Goal: Task Accomplishment & Management: Complete application form

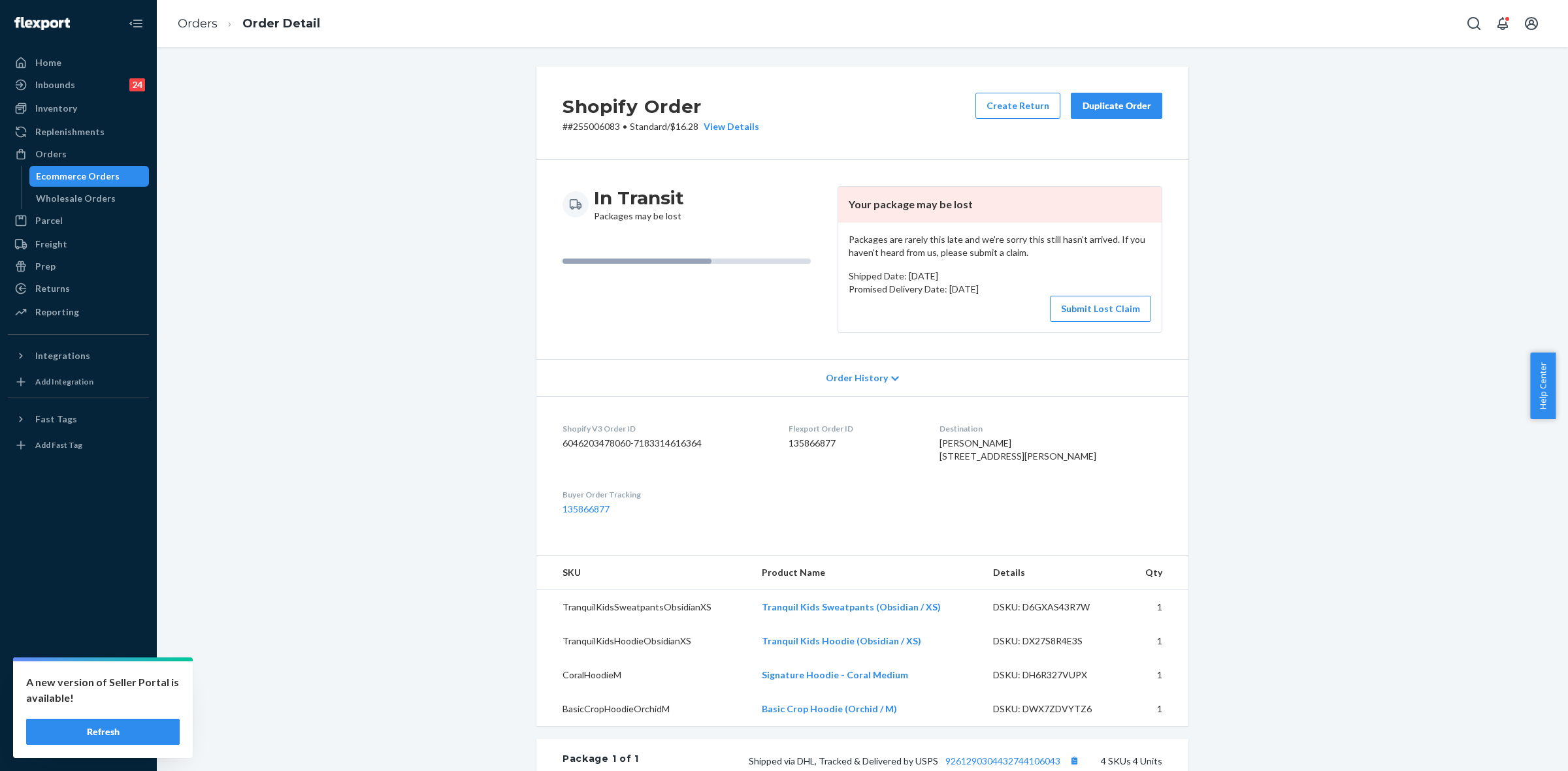
click at [589, 127] on p "# #255006083 • Standard / $16.28 View Details" at bounding box center [661, 126] width 196 height 13
copy p "255006083"
click at [1267, 66] on div "Shopify Order # #255006083 • Standard / $16.28 View Details Create Return Dupli…" at bounding box center [861, 766] width 1391 height 1400
click at [589, 125] on p "# #255006083 • Standard / $16.28 View Details" at bounding box center [661, 126] width 196 height 13
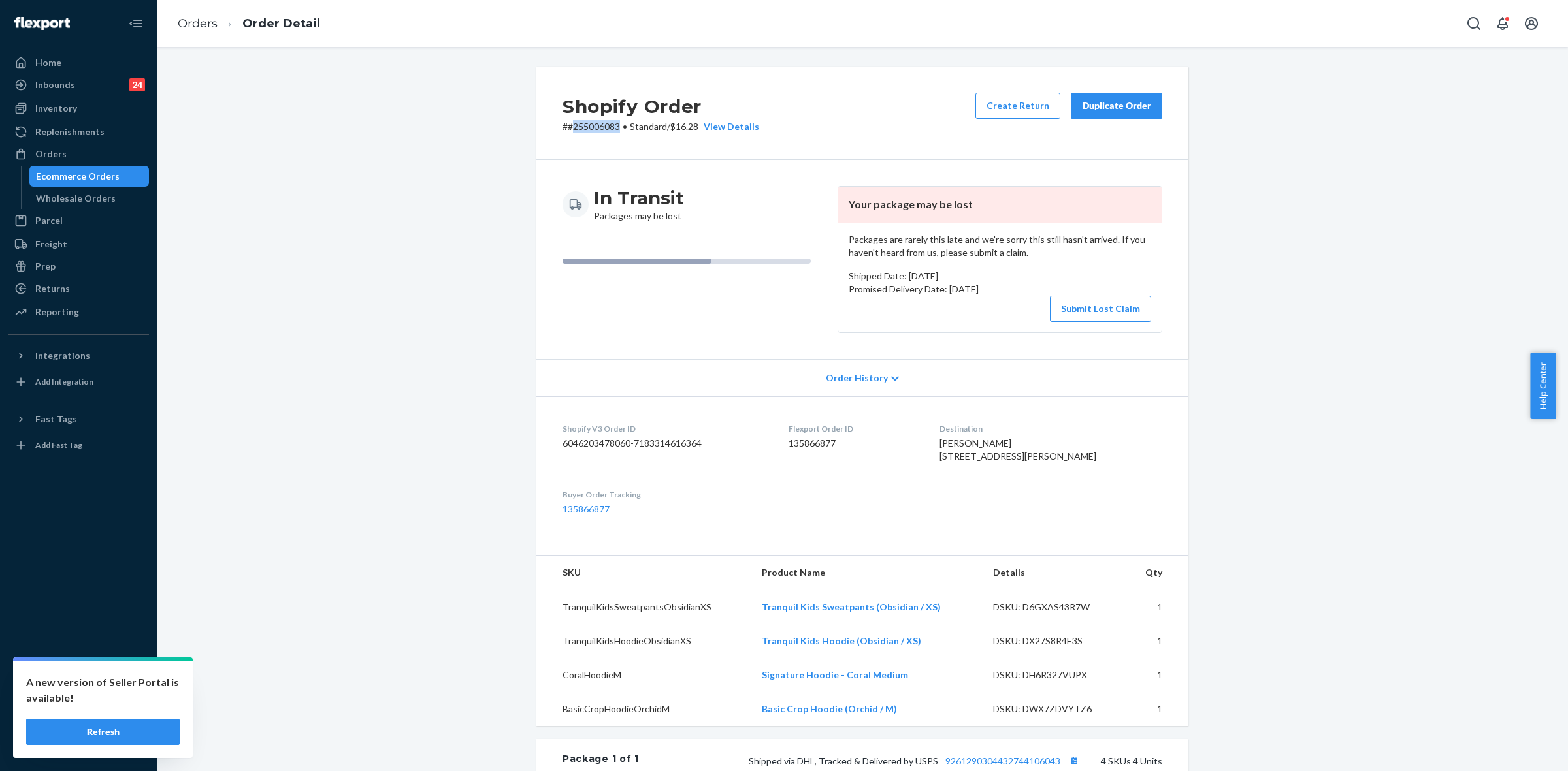
click at [589, 125] on p "# #255006083 • Standard / $16.28 View Details" at bounding box center [661, 126] width 196 height 13
copy p "255006083"
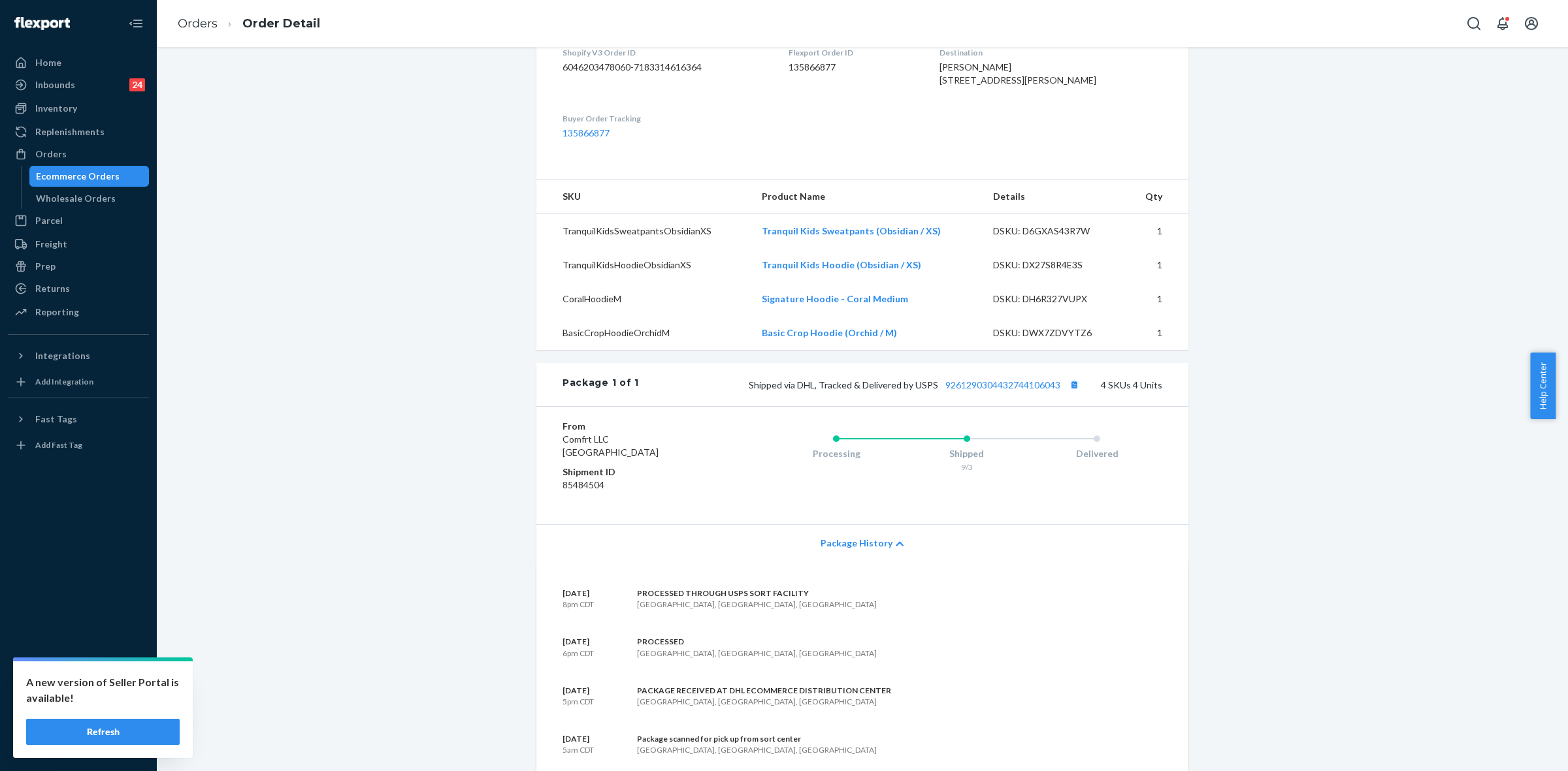
scroll to position [69, 0]
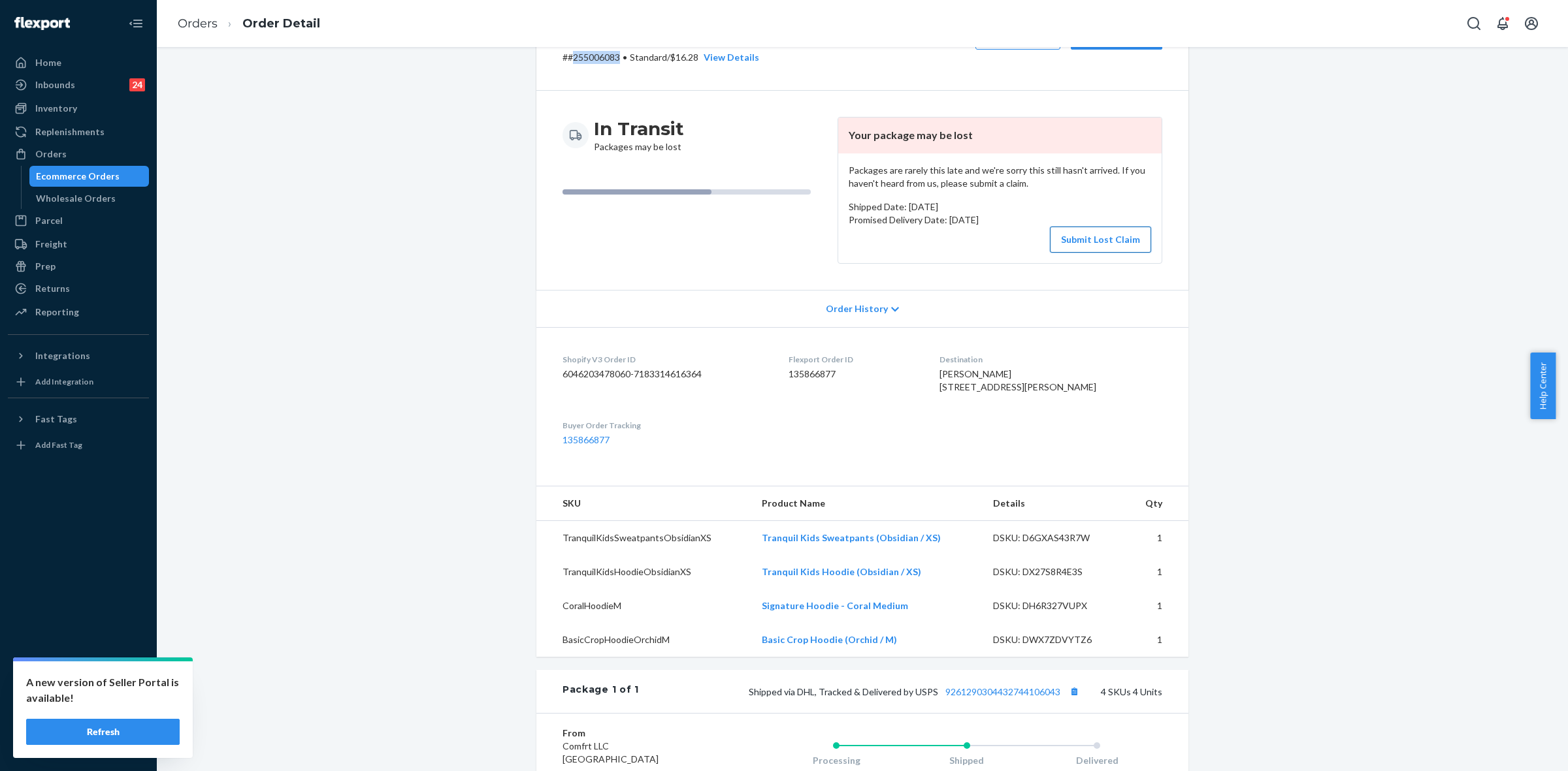
click at [1088, 236] on button "Submit Lost Claim" at bounding box center [1100, 240] width 101 height 27
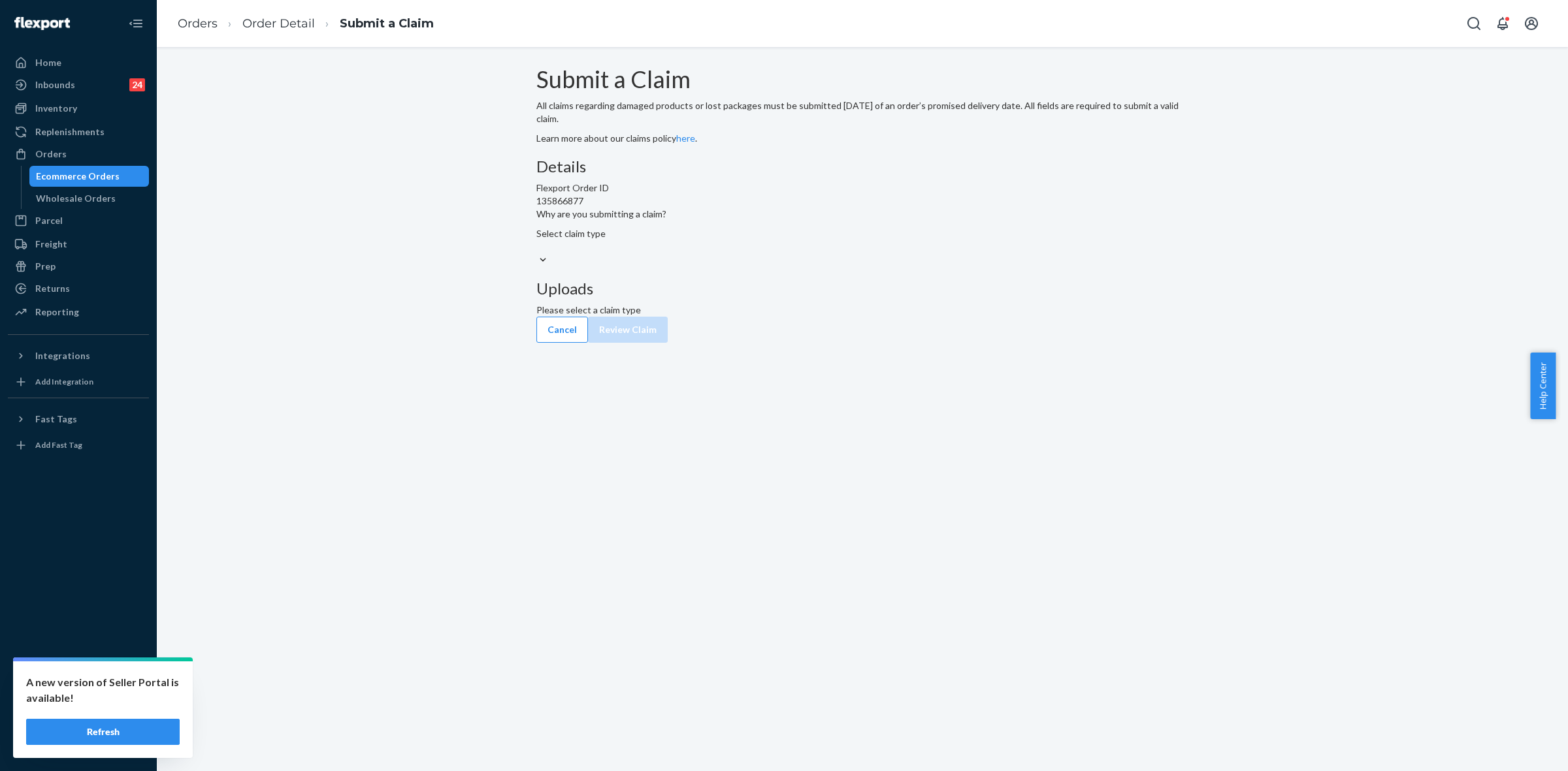
click at [805, 267] on div "Details Flexport Order ID 135866877 Why are you submitting a claim? Select clai…" at bounding box center [861, 212] width 652 height 109
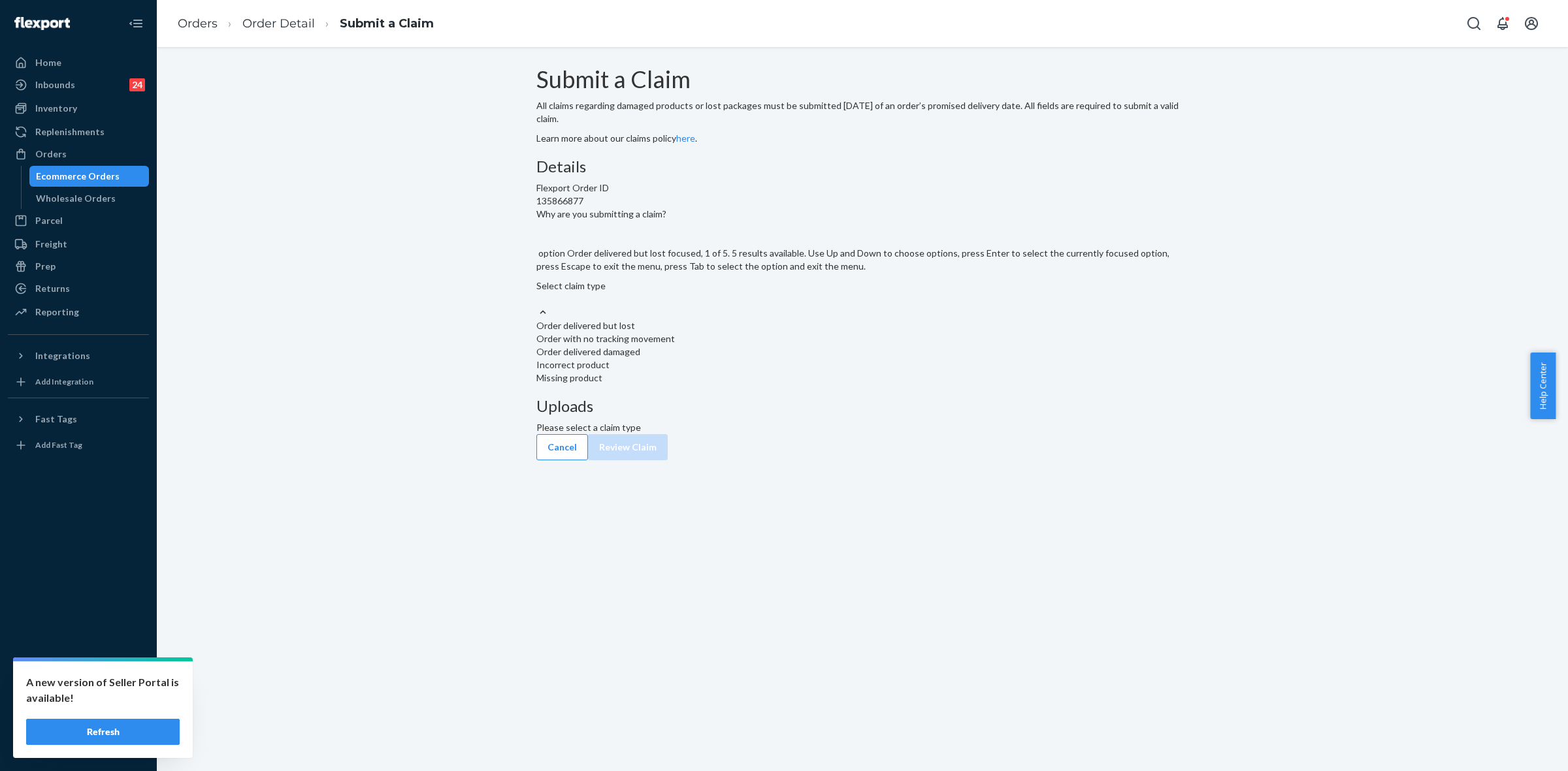
click at [742, 306] on div "Select claim type" at bounding box center [861, 293] width 652 height 27
click at [538, 306] on input "Why are you submitting a claim? option Order delivered but lost focused, 1 of 5…" at bounding box center [536, 299] width 1 height 13
click at [698, 346] on div "Order with no tracking movement" at bounding box center [861, 339] width 652 height 13
click at [538, 306] on input "Why are you submitting a claim? option Order with no tracking movement focused,…" at bounding box center [536, 299] width 1 height 13
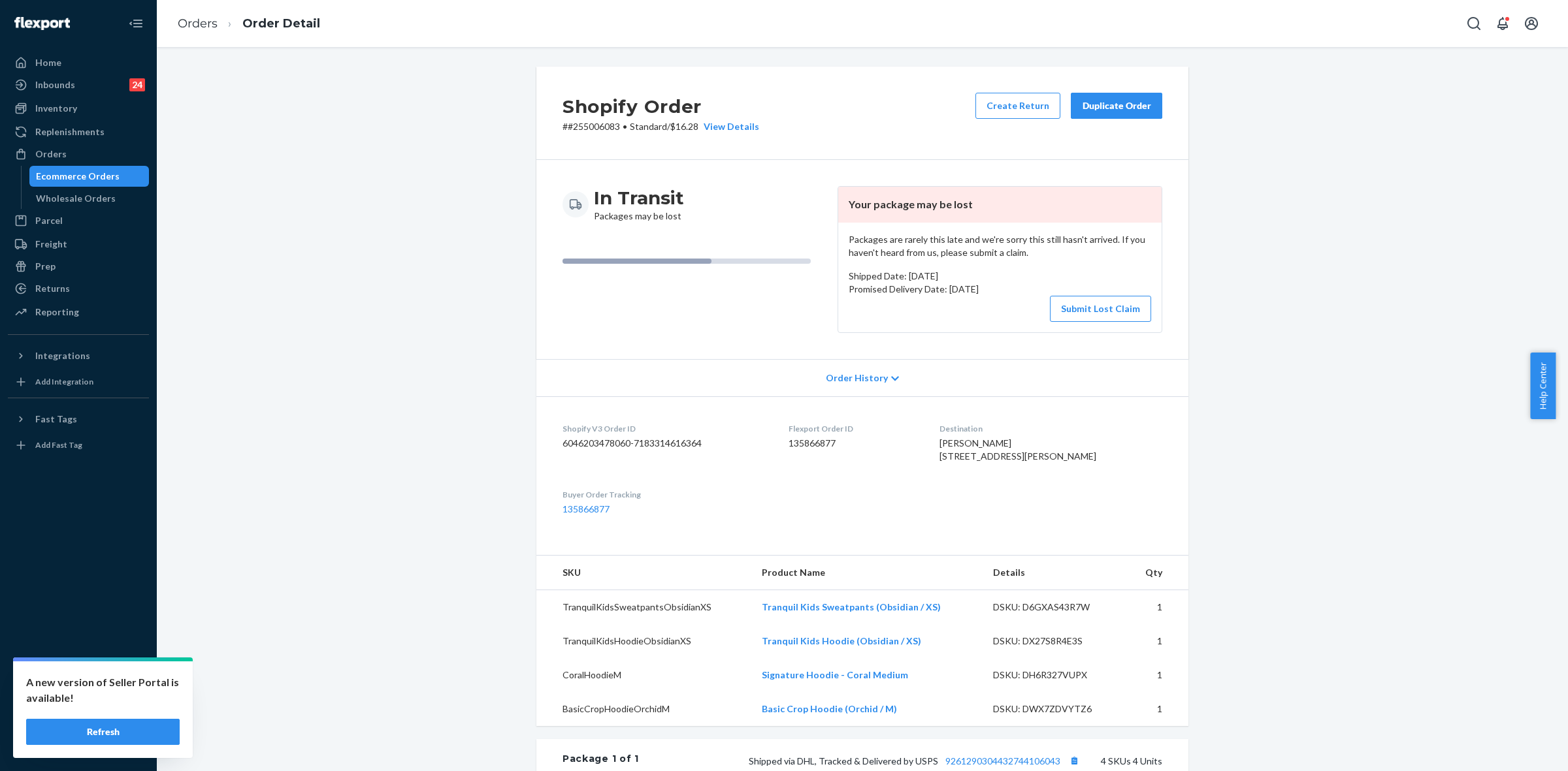
click at [1083, 322] on div "Packages are rarely this late and we're sorry this still hasn't arrived. If you…" at bounding box center [1000, 278] width 324 height 110
click at [1092, 301] on button "Submit Lost Claim" at bounding box center [1100, 309] width 101 height 27
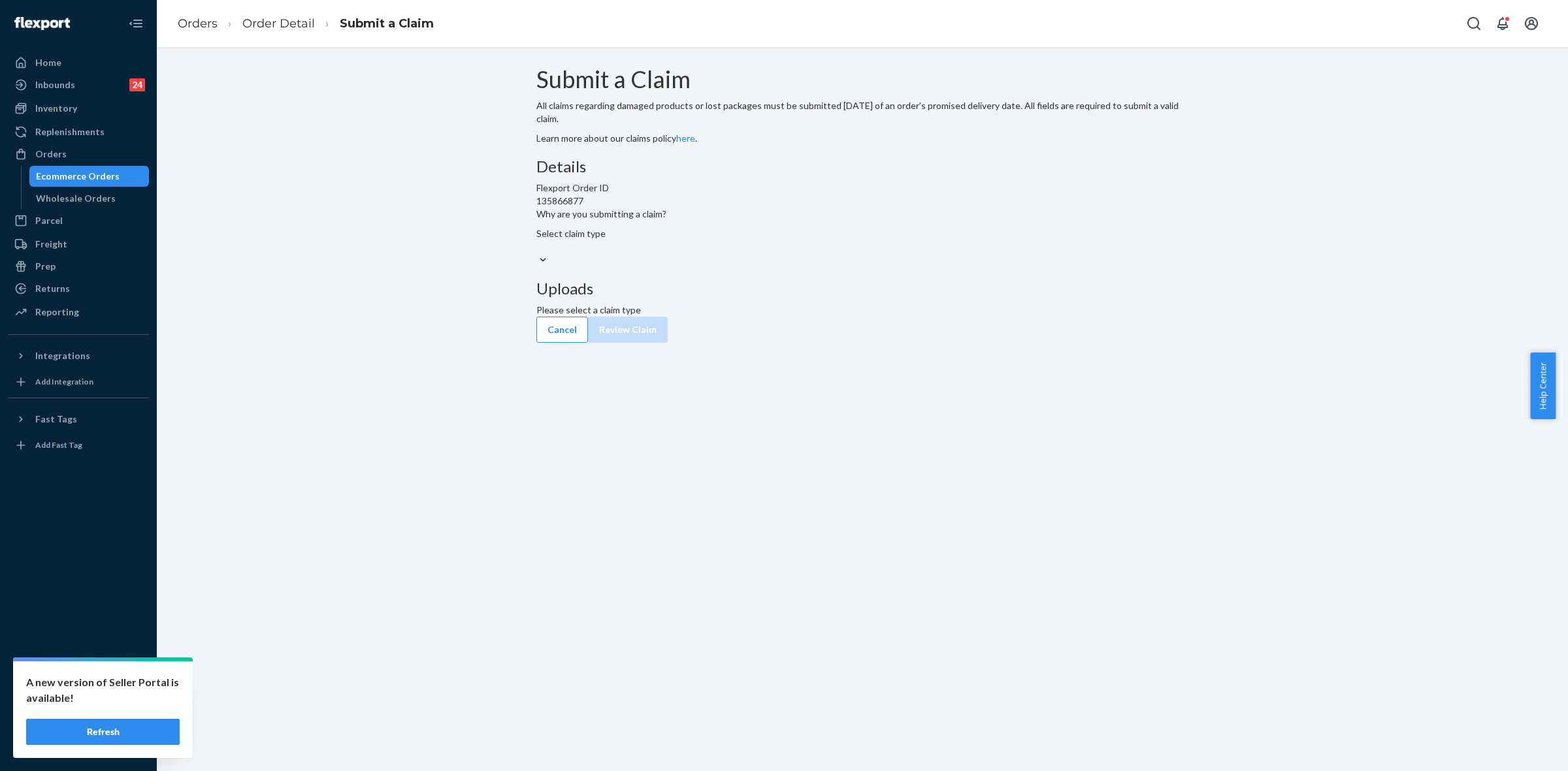
click at [787, 267] on div at bounding box center [861, 261] width 652 height 14
click at [538, 254] on input "Why are you submitting a claim? Select claim type" at bounding box center [536, 247] width 1 height 13
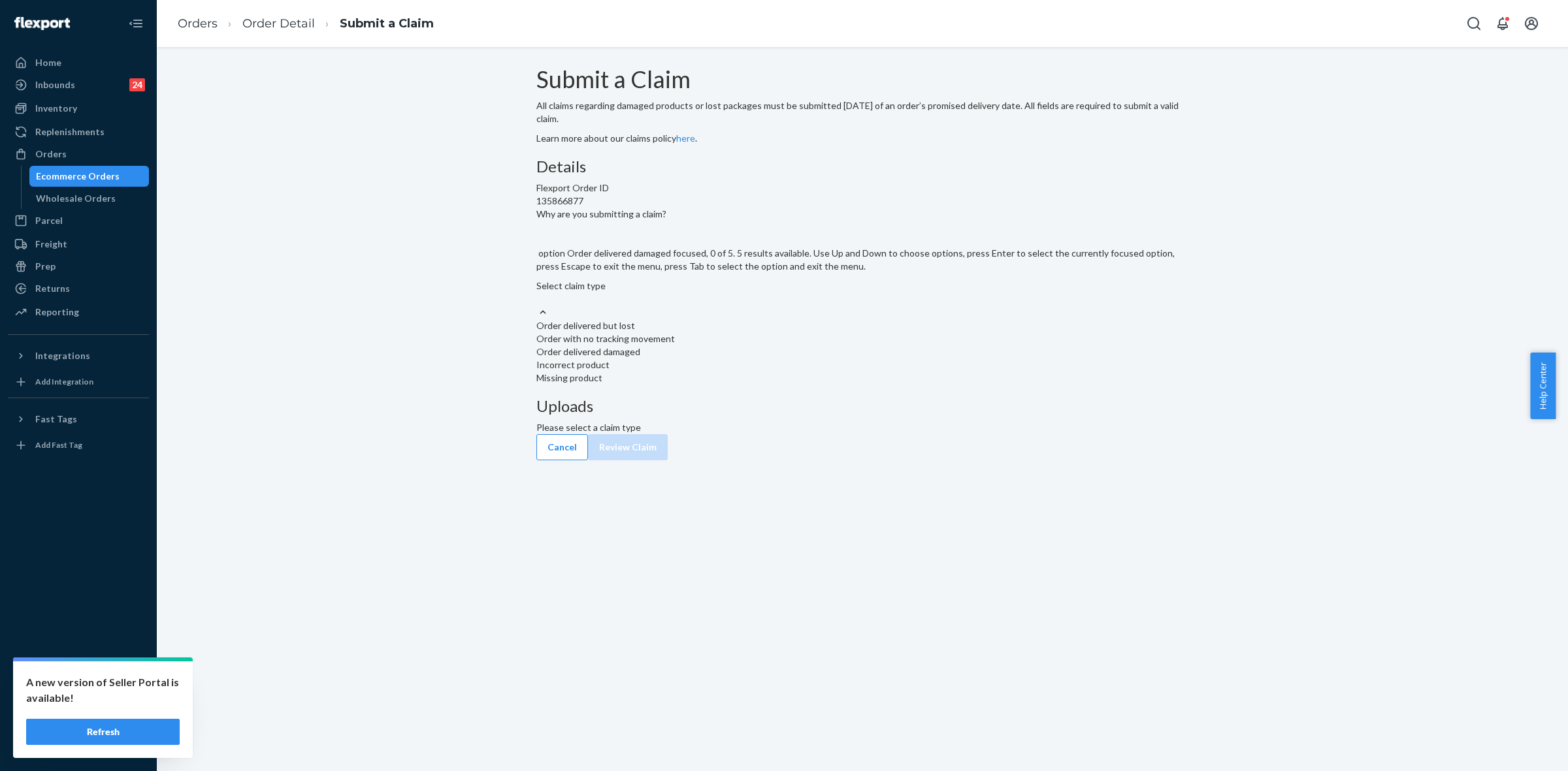
click at [711, 346] on div "Order with no tracking movement" at bounding box center [861, 339] width 652 height 13
click at [538, 306] on input "Why are you submitting a claim? option Order delivered damaged focused, 0 of 5.…" at bounding box center [536, 299] width 1 height 13
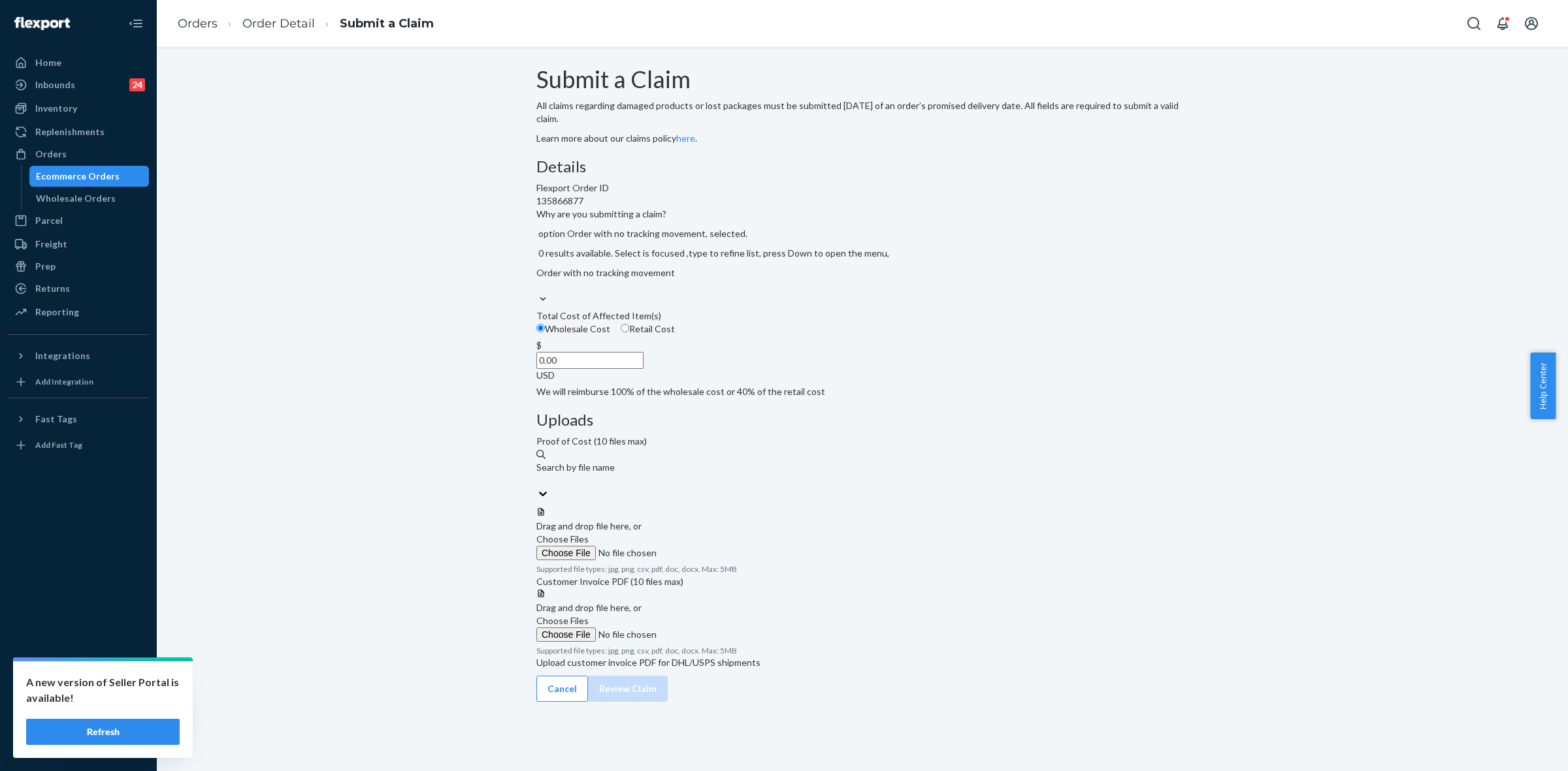
click at [589, 533] on span "Choose Files" at bounding box center [562, 538] width 52 height 11
click at [714, 546] on input "Choose Files" at bounding box center [624, 553] width 178 height 14
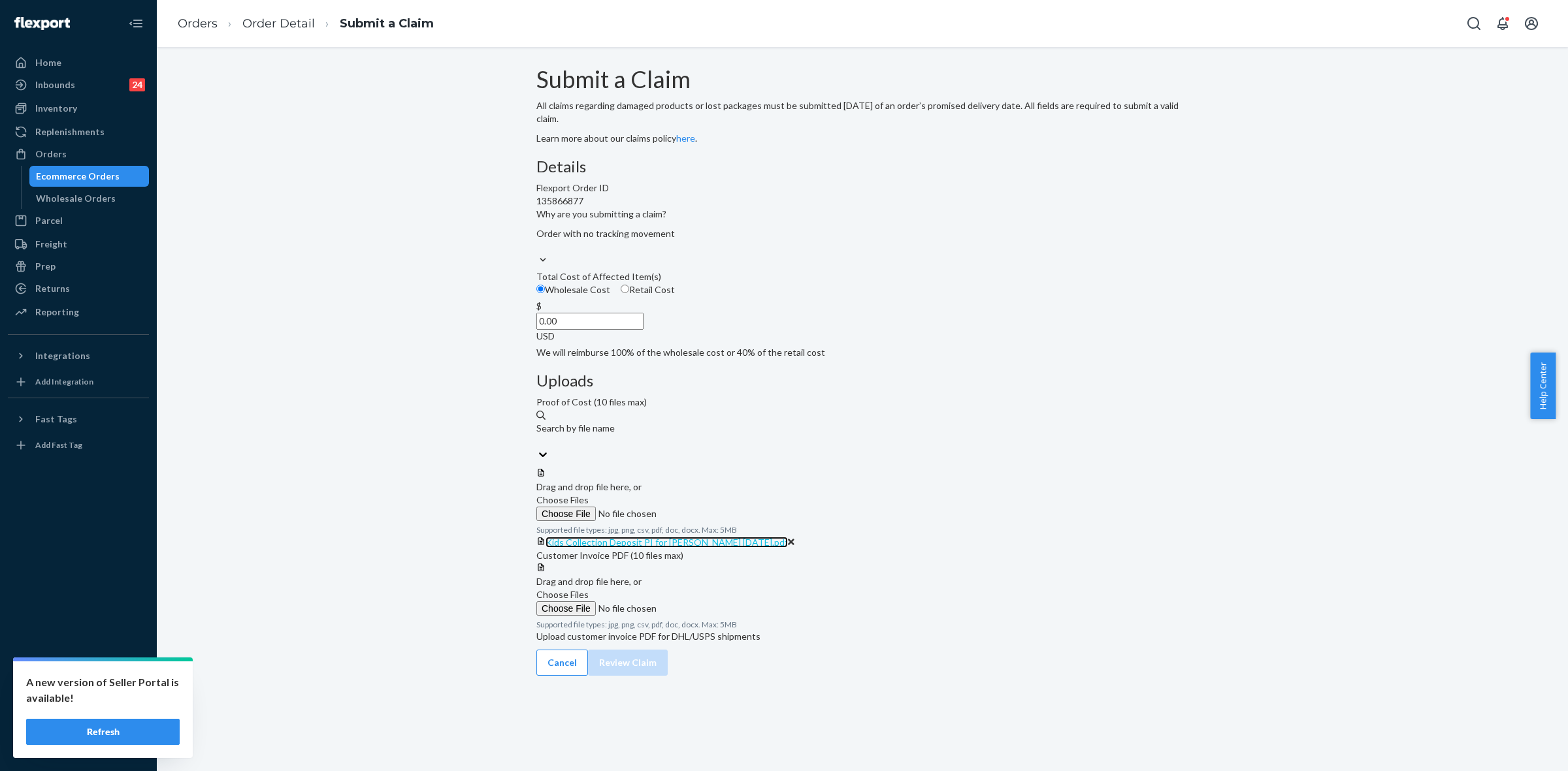
click at [788, 537] on span "Kids Collection Deposit PI for Hudson 2024-9-3.pdf" at bounding box center [667, 542] width 242 height 11
click at [714, 493] on label "Choose Files" at bounding box center [624, 507] width 178 height 27
click at [714, 507] on input "Choose Files" at bounding box center [624, 514] width 178 height 14
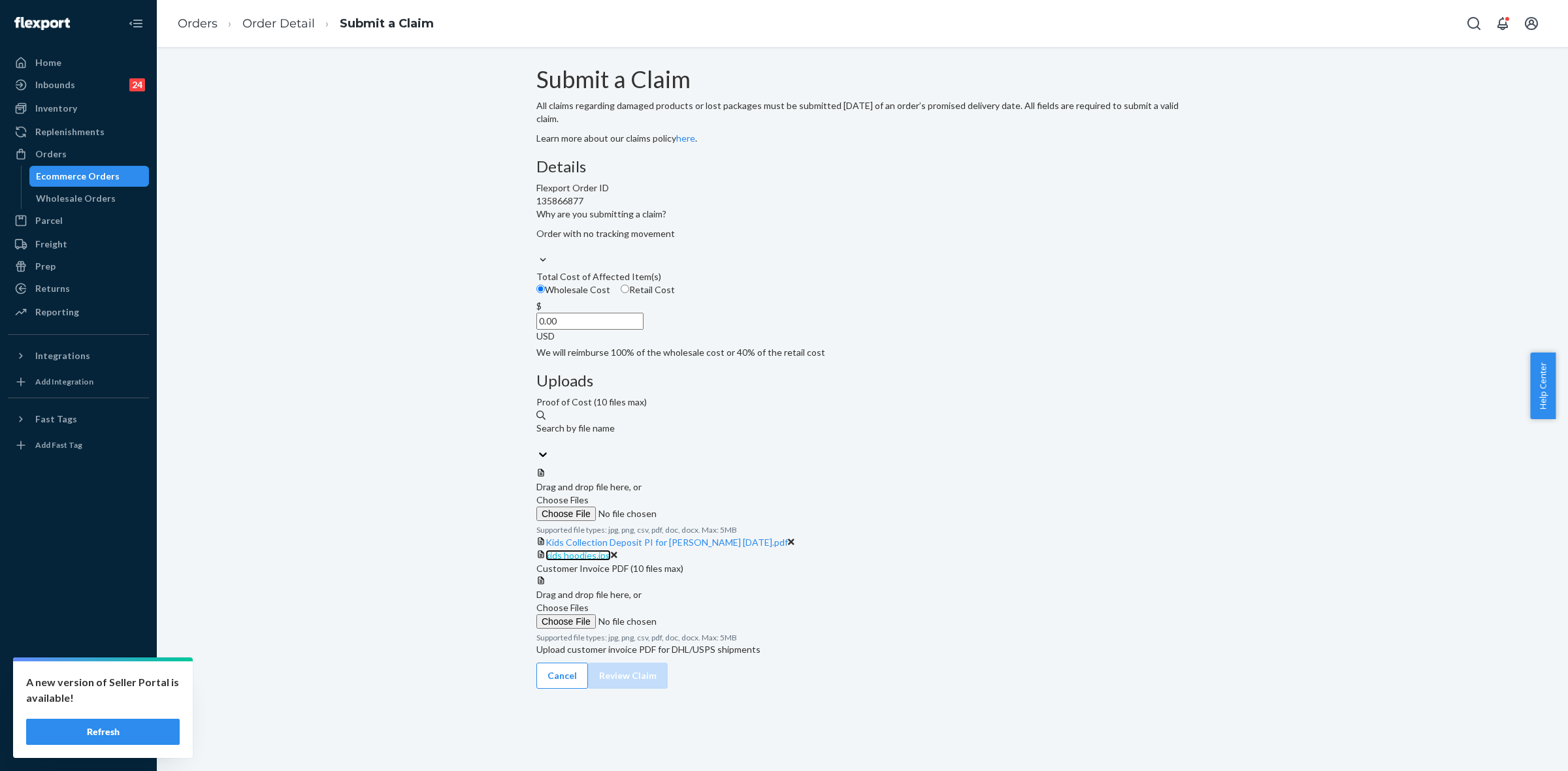
click at [611, 550] on span "kids hoodies.jpg" at bounding box center [578, 555] width 65 height 11
click at [794, 538] on icon at bounding box center [791, 541] width 6 height 6
click at [589, 494] on span "Choose Files" at bounding box center [562, 500] width 52 height 11
click at [714, 507] on input "Choose Files" at bounding box center [624, 514] width 178 height 14
click at [627, 550] on span "kids sweatpants.jpg" at bounding box center [586, 555] width 81 height 11
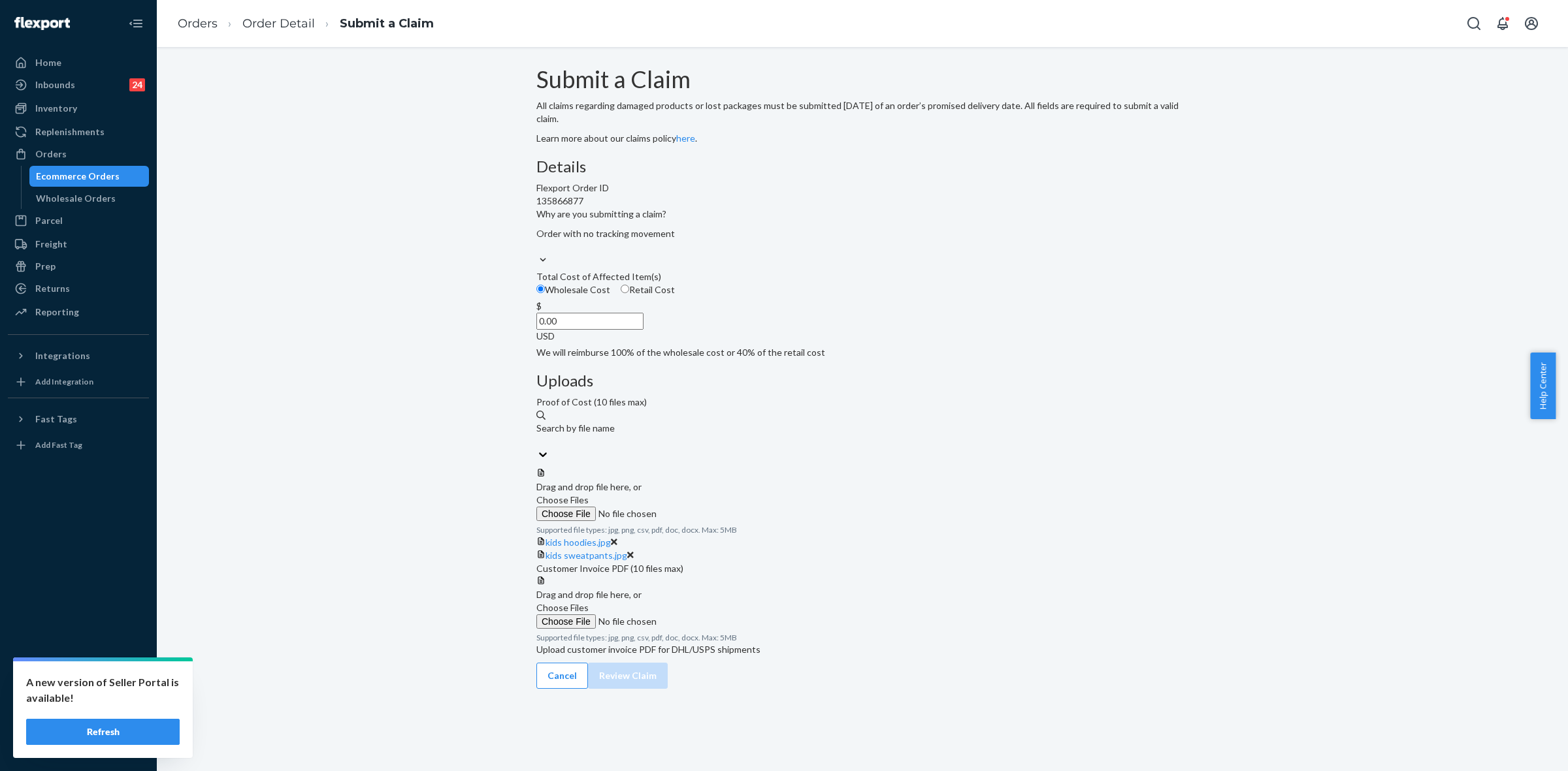
click at [714, 493] on label "Choose Files" at bounding box center [624, 507] width 178 height 27
click at [714, 507] on input "Choose Files" at bounding box center [624, 514] width 178 height 14
click at [1003, 468] on div at bounding box center [861, 468] width 652 height 0
click at [635, 563] on span "Basic Crop Hoodie.jpg" at bounding box center [590, 569] width 89 height 11
click at [589, 494] on span "Choose Files" at bounding box center [562, 500] width 52 height 11
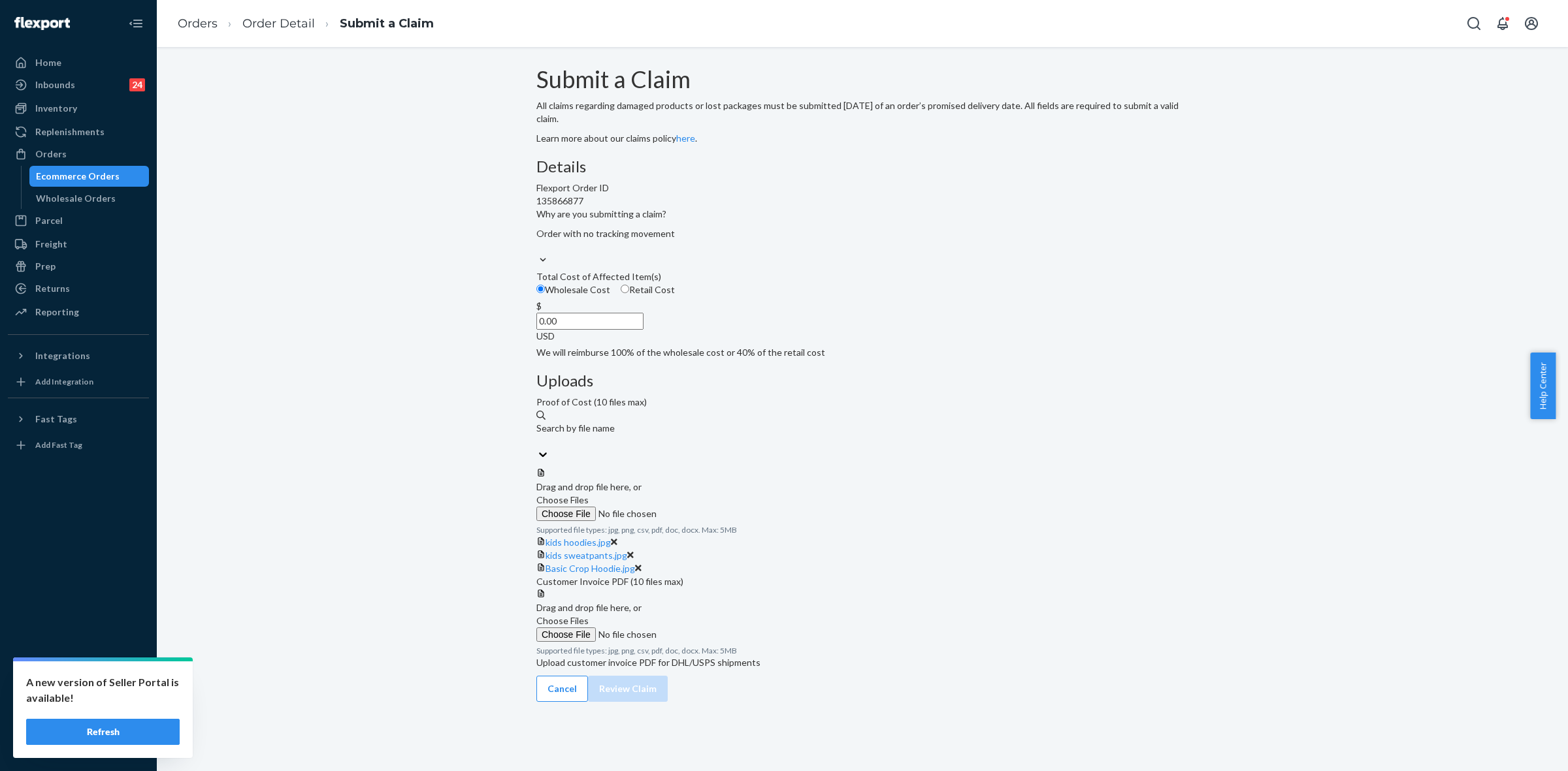
click at [714, 507] on input "Choose Files" at bounding box center [624, 514] width 178 height 14
click at [640, 587] on span "signature fit hoodie.jpg" at bounding box center [593, 581] width 95 height 11
click at [644, 330] on input "0.00" at bounding box center [589, 321] width 107 height 17
type input "163.00"
click at [611, 537] on link "kids hoodies.jpg" at bounding box center [578, 542] width 65 height 11
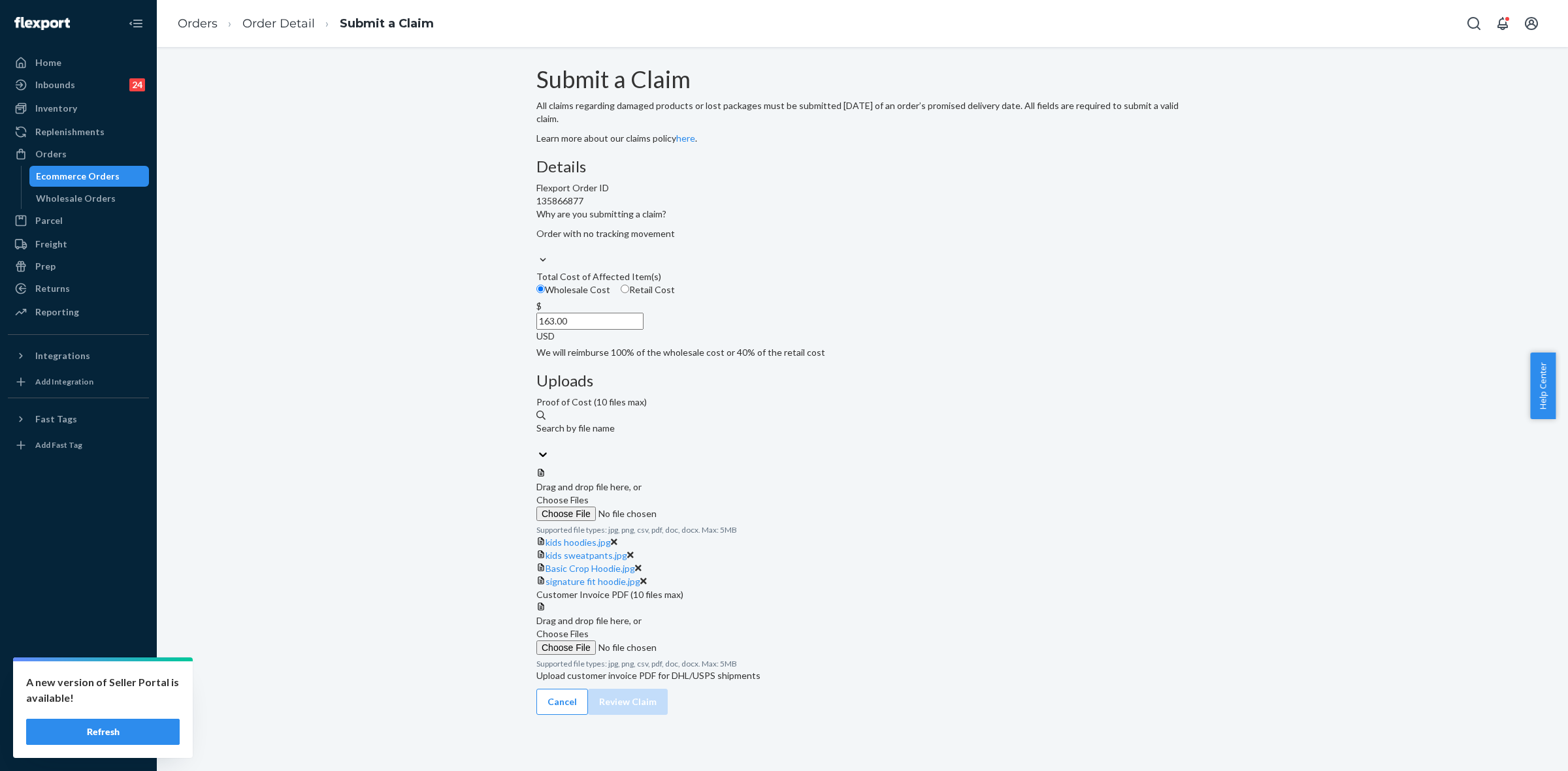
click at [977, 549] on div "kids sweatpants.jpg" at bounding box center [861, 555] width 652 height 13
click at [627, 550] on span "kids sweatpants.jpg" at bounding box center [586, 555] width 81 height 11
click at [611, 537] on span "kids hoodies.jpg" at bounding box center [578, 542] width 65 height 11
click at [589, 629] on span "Choose Files" at bounding box center [562, 634] width 52 height 11
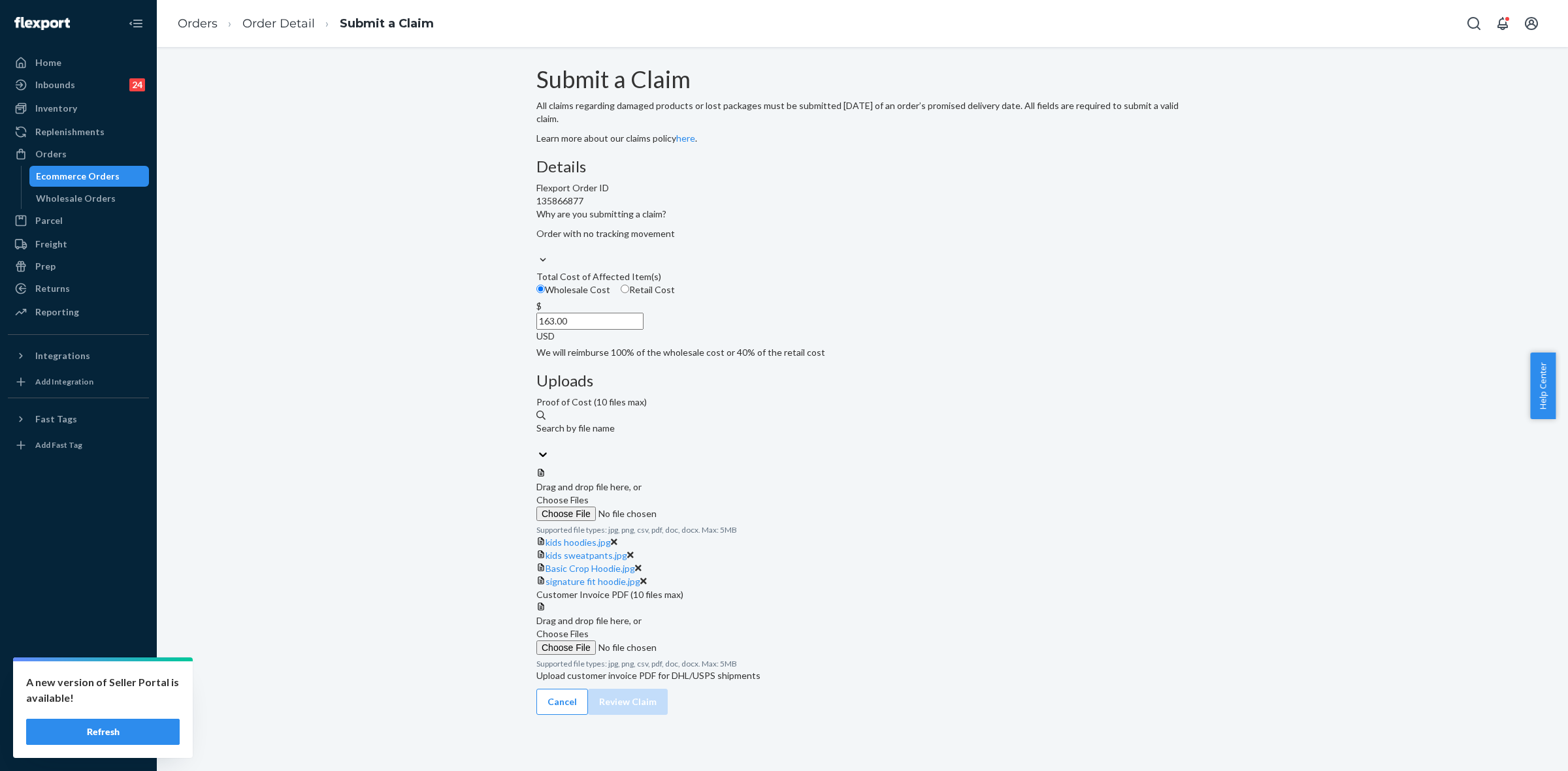
click at [714, 641] on input "Choose Files" at bounding box center [624, 648] width 178 height 14
click at [668, 729] on button "Review Claim" at bounding box center [628, 715] width 80 height 27
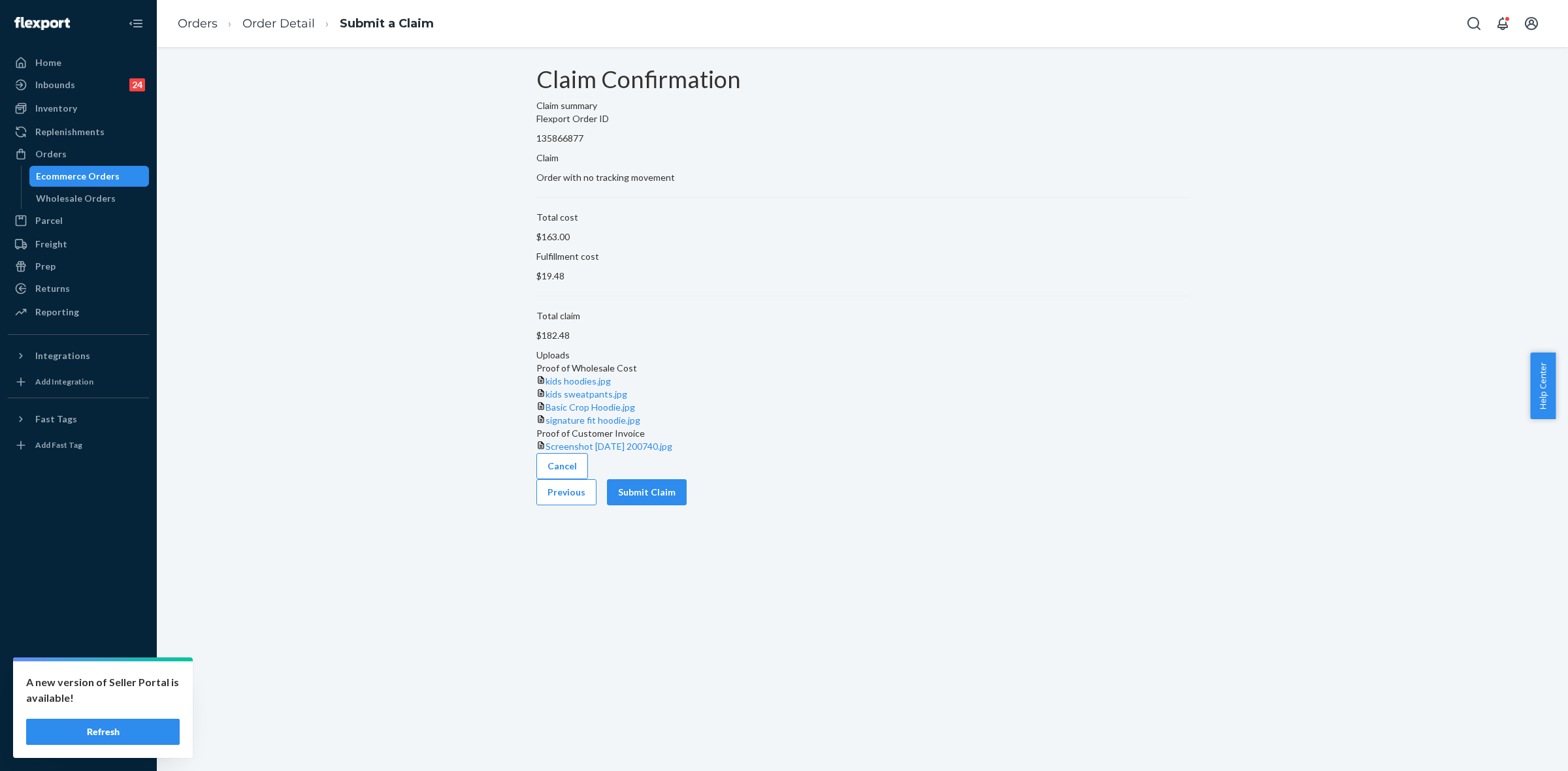
scroll to position [0, 0]
click at [686, 506] on button "Submit Claim" at bounding box center [646, 492] width 80 height 27
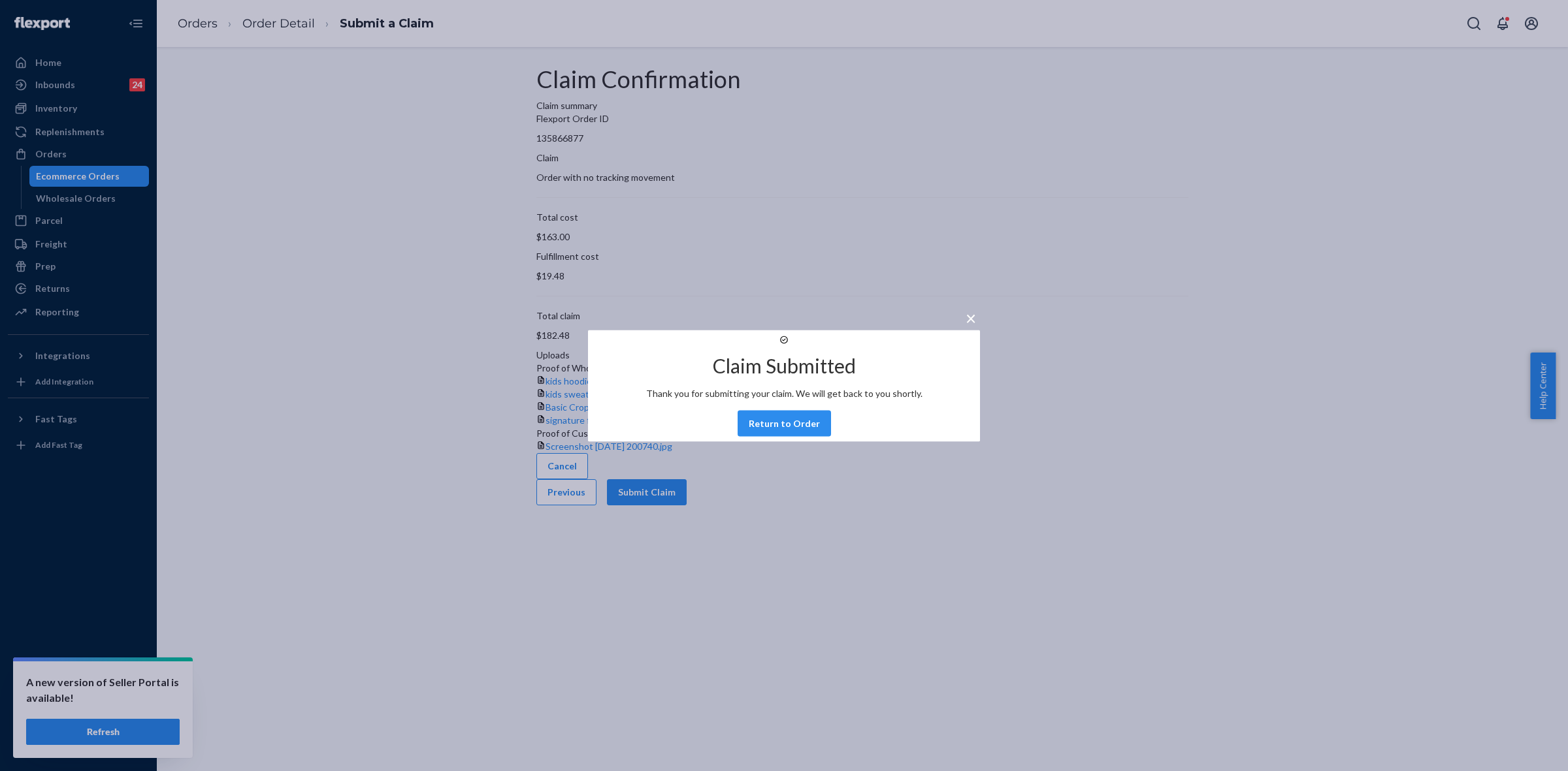
click at [773, 436] on button "Return to Order" at bounding box center [784, 424] width 94 height 27
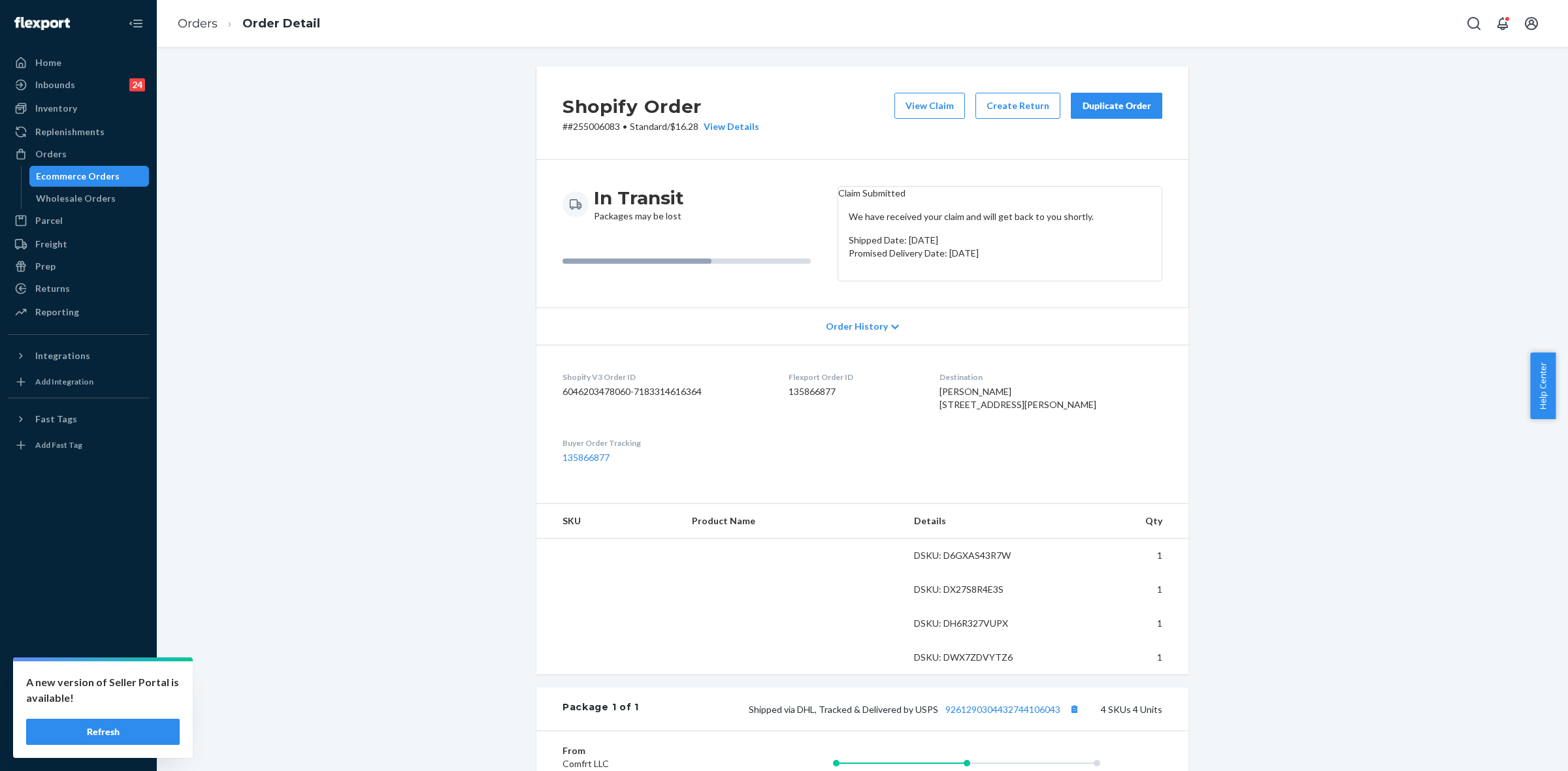
click at [605, 122] on p "# #255006083 • Standard / $16.28 View Details" at bounding box center [661, 126] width 196 height 13
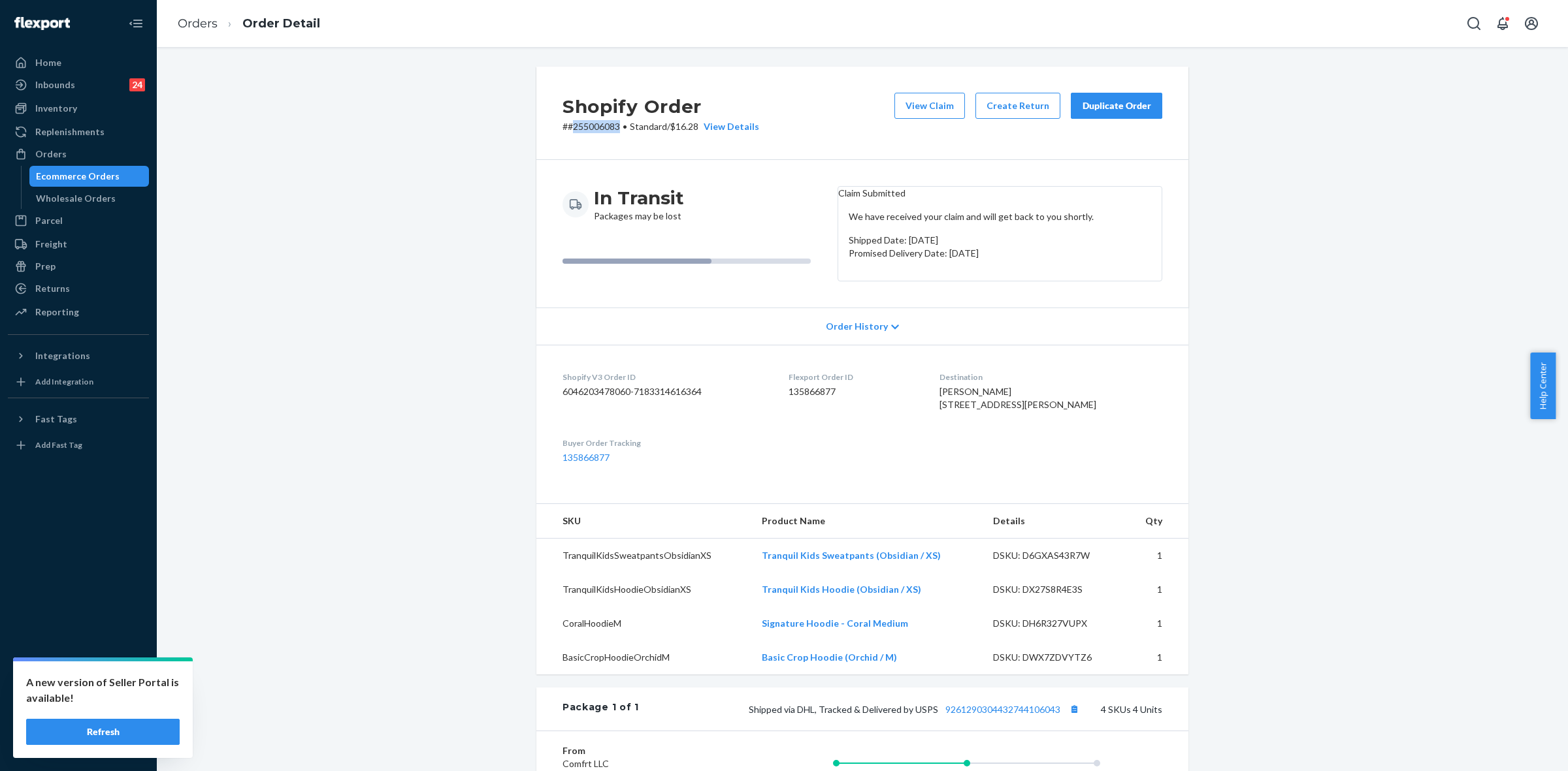
click at [605, 122] on p "# #255006083 • Standard / $16.28 View Details" at bounding box center [661, 126] width 196 height 13
copy p "255006083"
drag, startPoint x: 835, startPoint y: 202, endPoint x: 952, endPoint y: 198, distance: 117.1
click at [952, 198] on header "Claim Submitted" at bounding box center [1000, 193] width 324 height 13
copy header "Claim Submitted"
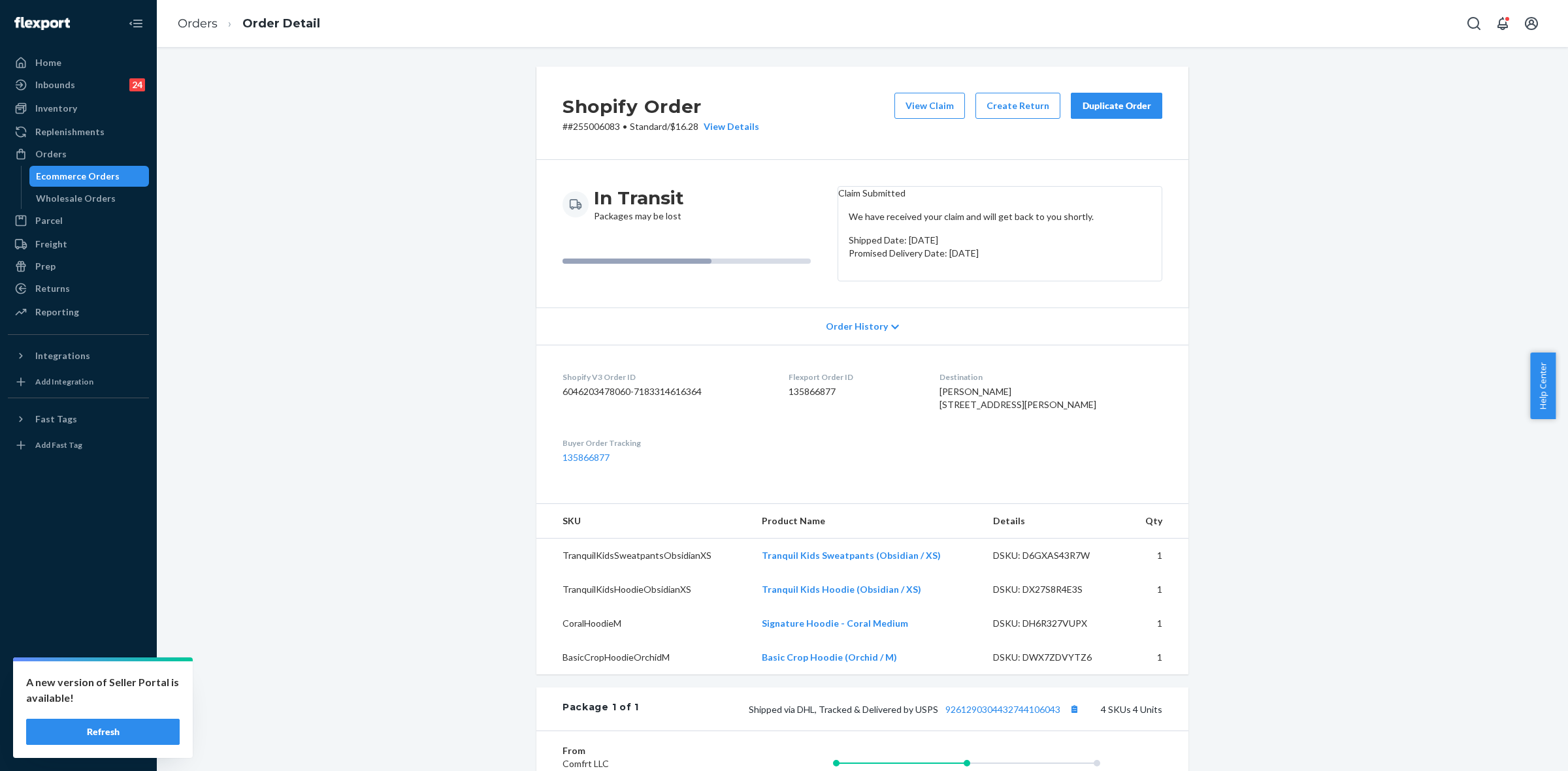
click at [588, 126] on p "# #255006083 • Standard / $16.28 View Details" at bounding box center [661, 126] width 196 height 13
drag, startPoint x: 588, startPoint y: 126, endPoint x: 744, endPoint y: 294, distance: 229.3
click at [589, 126] on p "# #255006083 • Standard / $16.28 View Details" at bounding box center [661, 126] width 196 height 13
copy p "255006083"
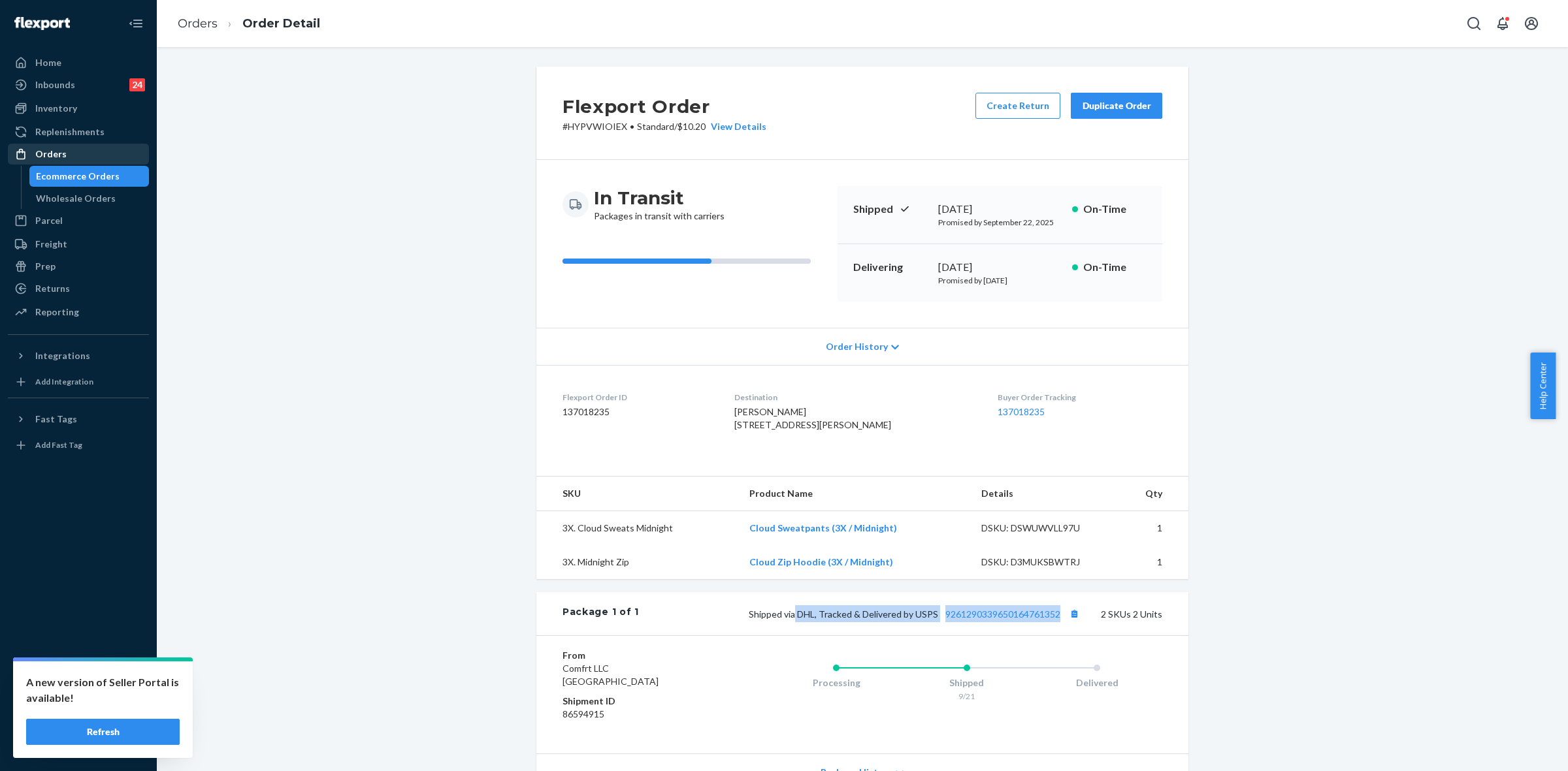
click at [34, 145] on div "Orders" at bounding box center [78, 154] width 139 height 19
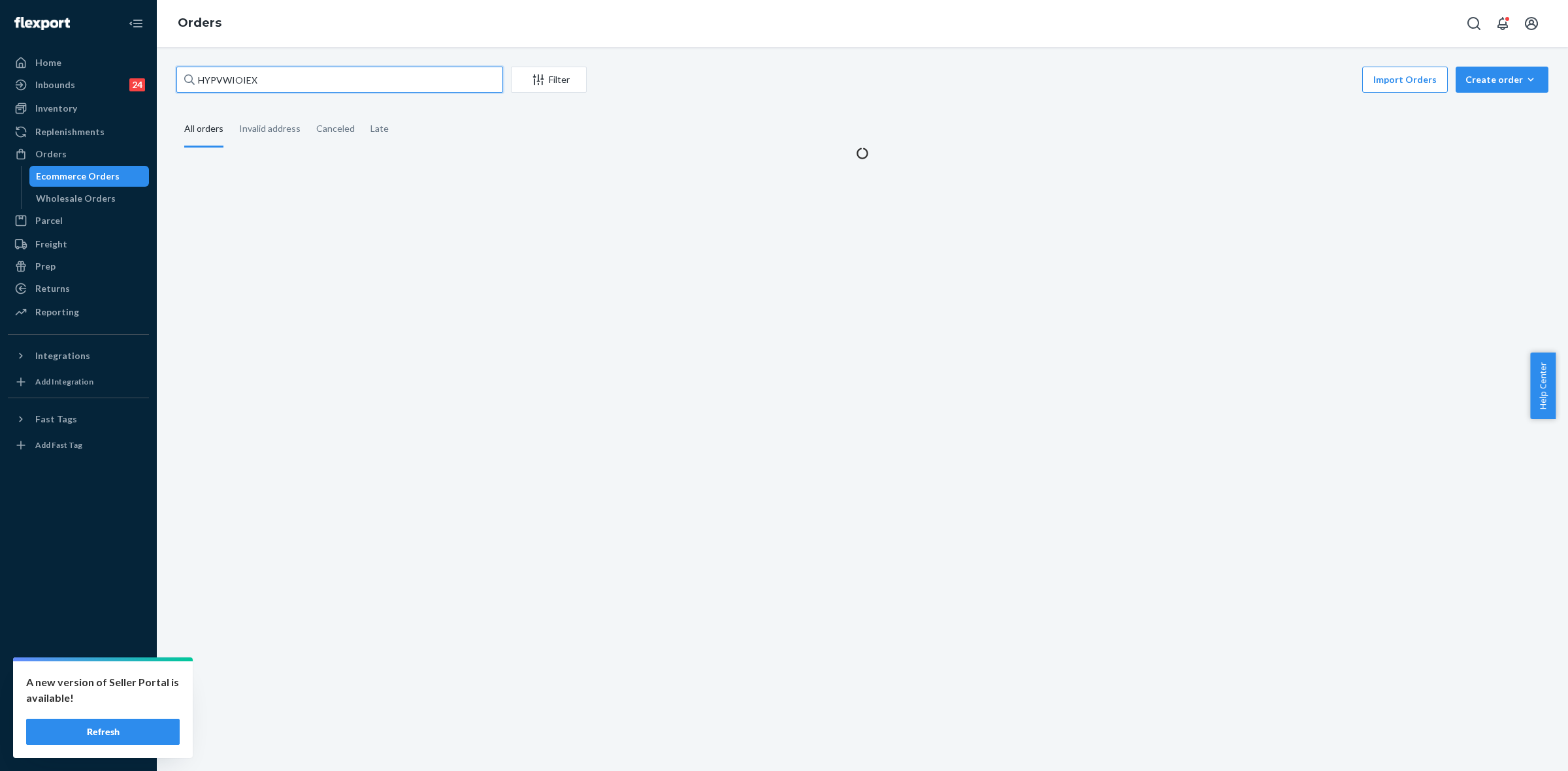
click at [209, 73] on input "HYPVWIOIEX" at bounding box center [339, 80] width 326 height 27
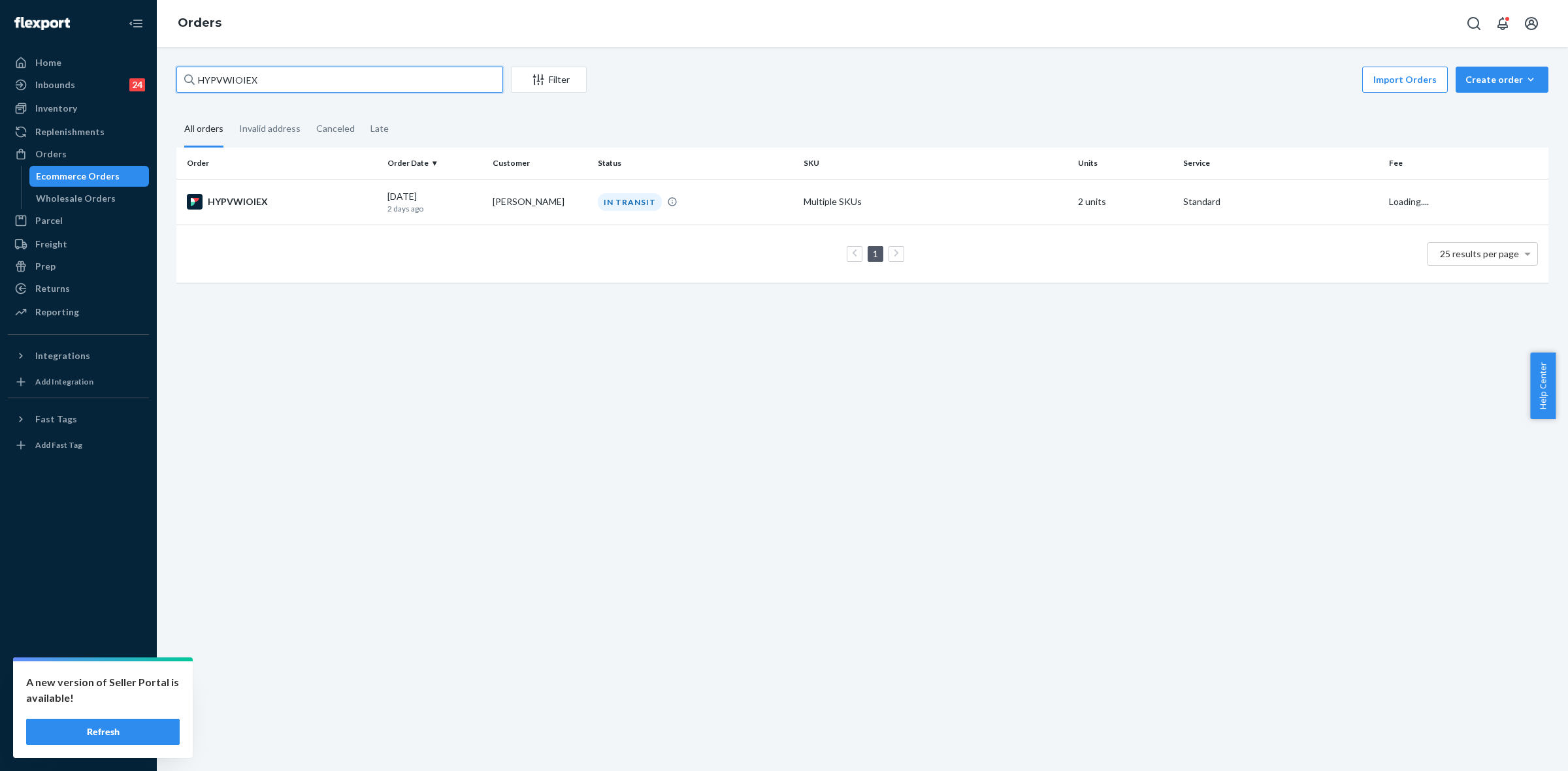
paste input "255128119"
type input "255128119"
click at [471, 210] on p "13 days ago" at bounding box center [434, 209] width 95 height 11
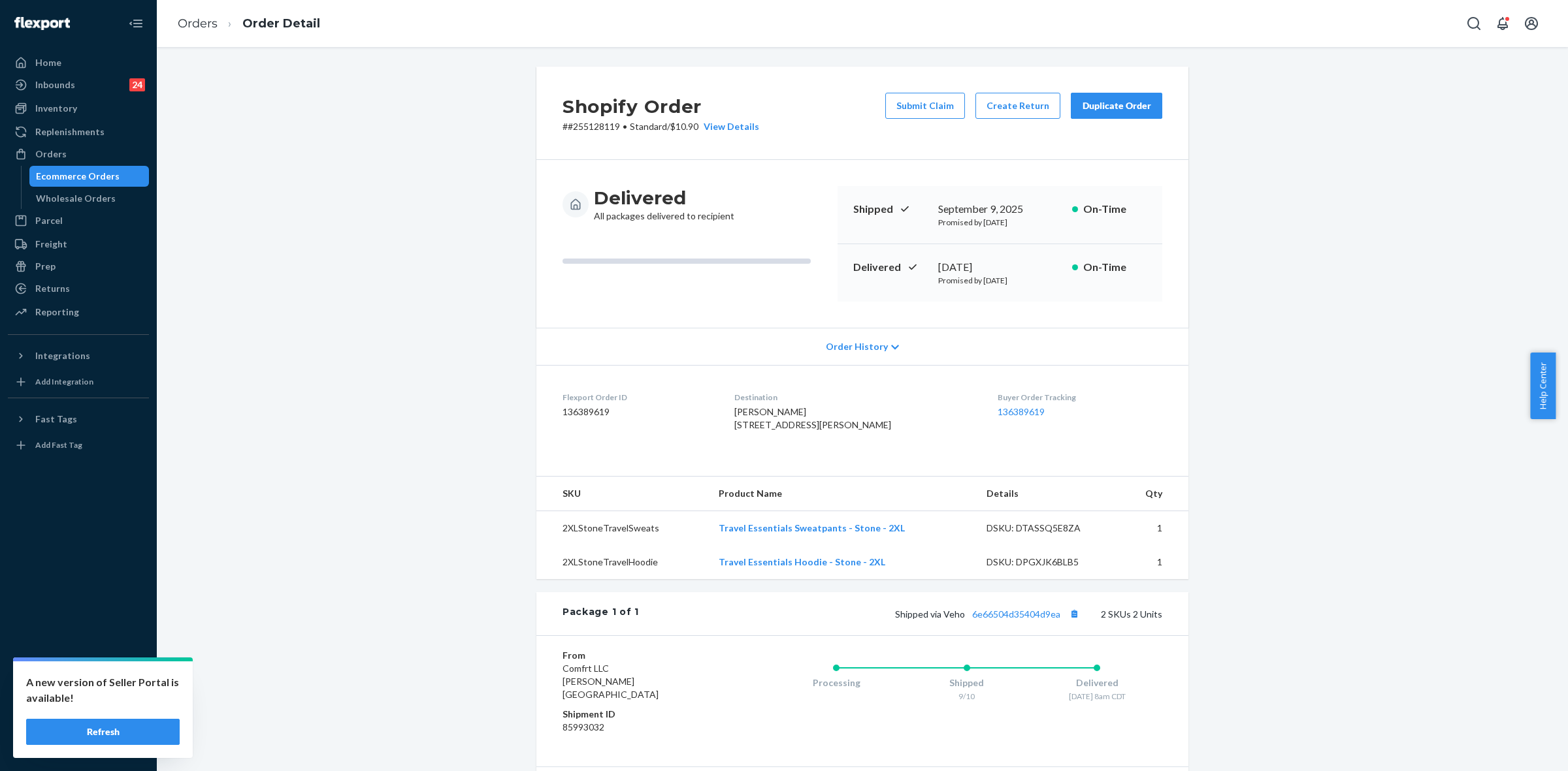
click at [1086, 108] on div "Duplicate Order" at bounding box center [1116, 105] width 69 height 13
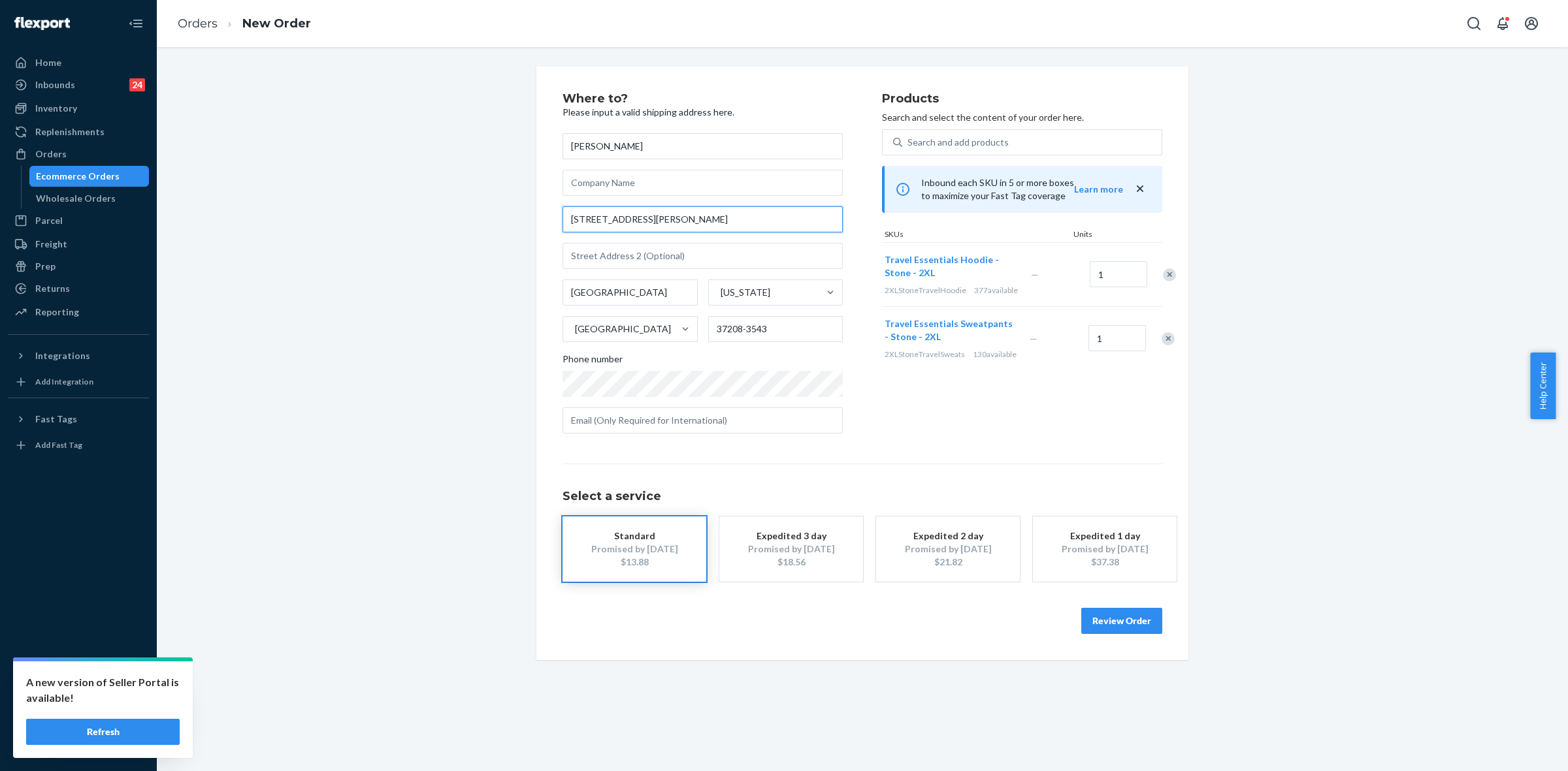
drag, startPoint x: 662, startPoint y: 219, endPoint x: 677, endPoint y: 221, distance: 15.1
click at [677, 218] on input "[STREET_ADDRESS][PERSON_NAME]" at bounding box center [702, 219] width 280 height 27
type input "[STREET_ADDRESS][PERSON_NAME]"
click at [601, 248] on input "text" at bounding box center [702, 256] width 280 height 27
paste input "Apt 229"
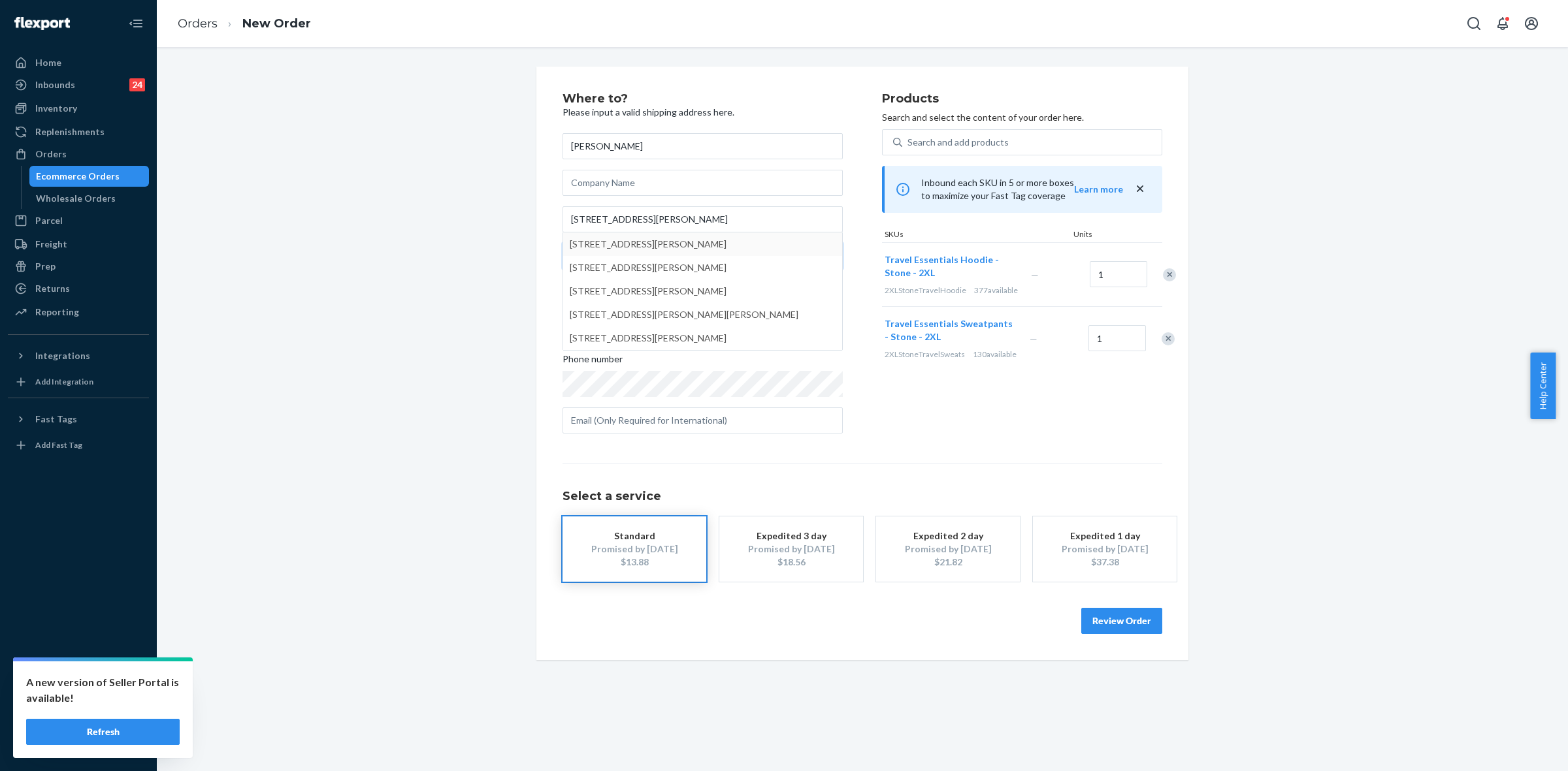
type input "Apt 229"
click at [857, 226] on div "Where to? Please input a valid shipping address here. [PERSON_NAME] [STREET_ADD…" at bounding box center [722, 268] width 319 height 351
drag, startPoint x: 848, startPoint y: 231, endPoint x: 856, endPoint y: 256, distance: 26.2
click at [848, 230] on div "Where to? Please input a valid shipping address here. [PERSON_NAME] [STREET_ADD…" at bounding box center [722, 268] width 319 height 351
click at [662, 220] on input "[STREET_ADDRESS][PERSON_NAME]" at bounding box center [702, 219] width 280 height 27
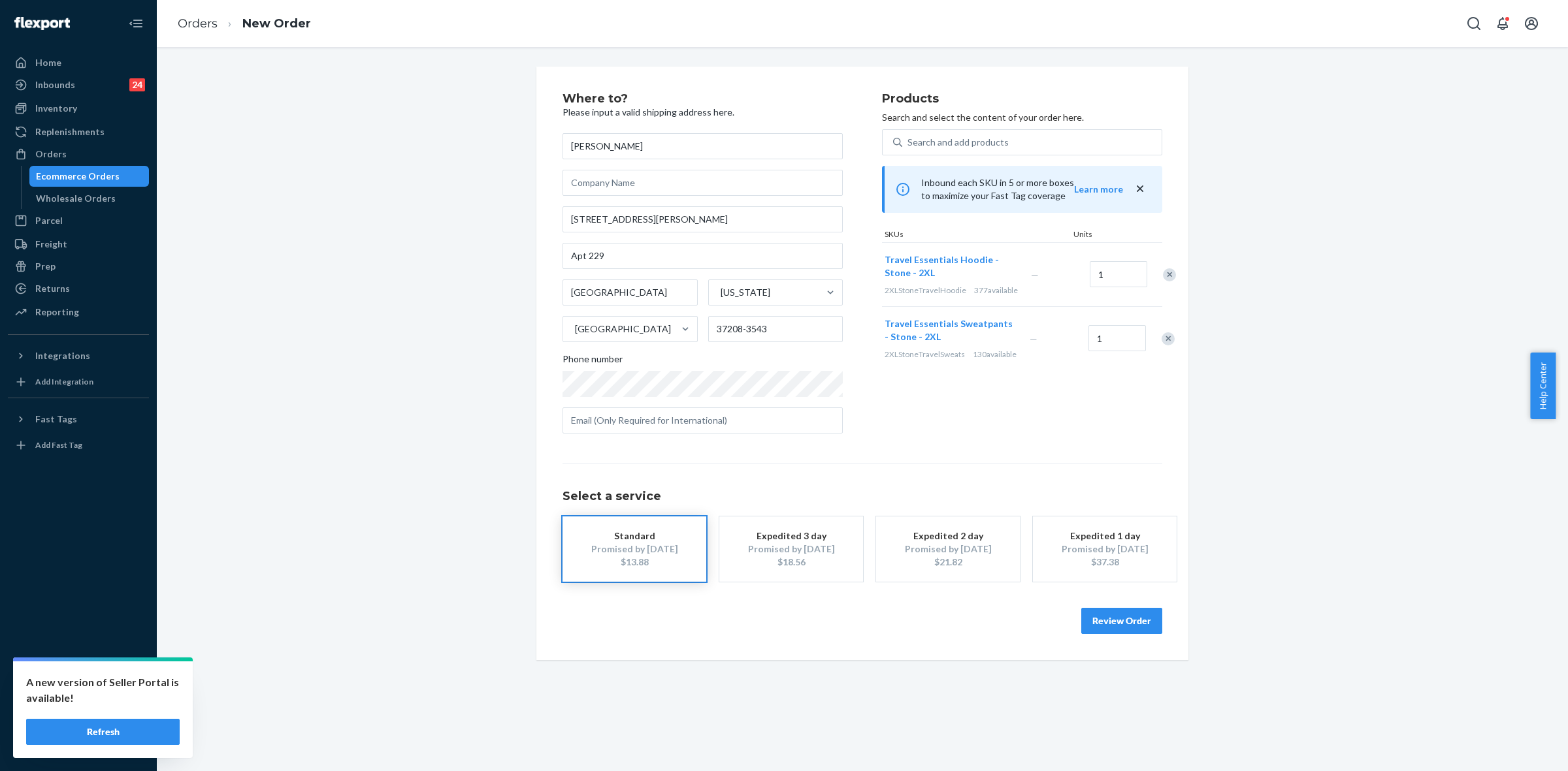
click at [851, 273] on div "Where to? Please input a valid shipping address here. [PERSON_NAME] [STREET_ADD…" at bounding box center [722, 268] width 319 height 351
click at [591, 184] on input "text" at bounding box center [702, 183] width 280 height 27
paste input "At the intercom, press the "Delivery" button and enter the code 395636"
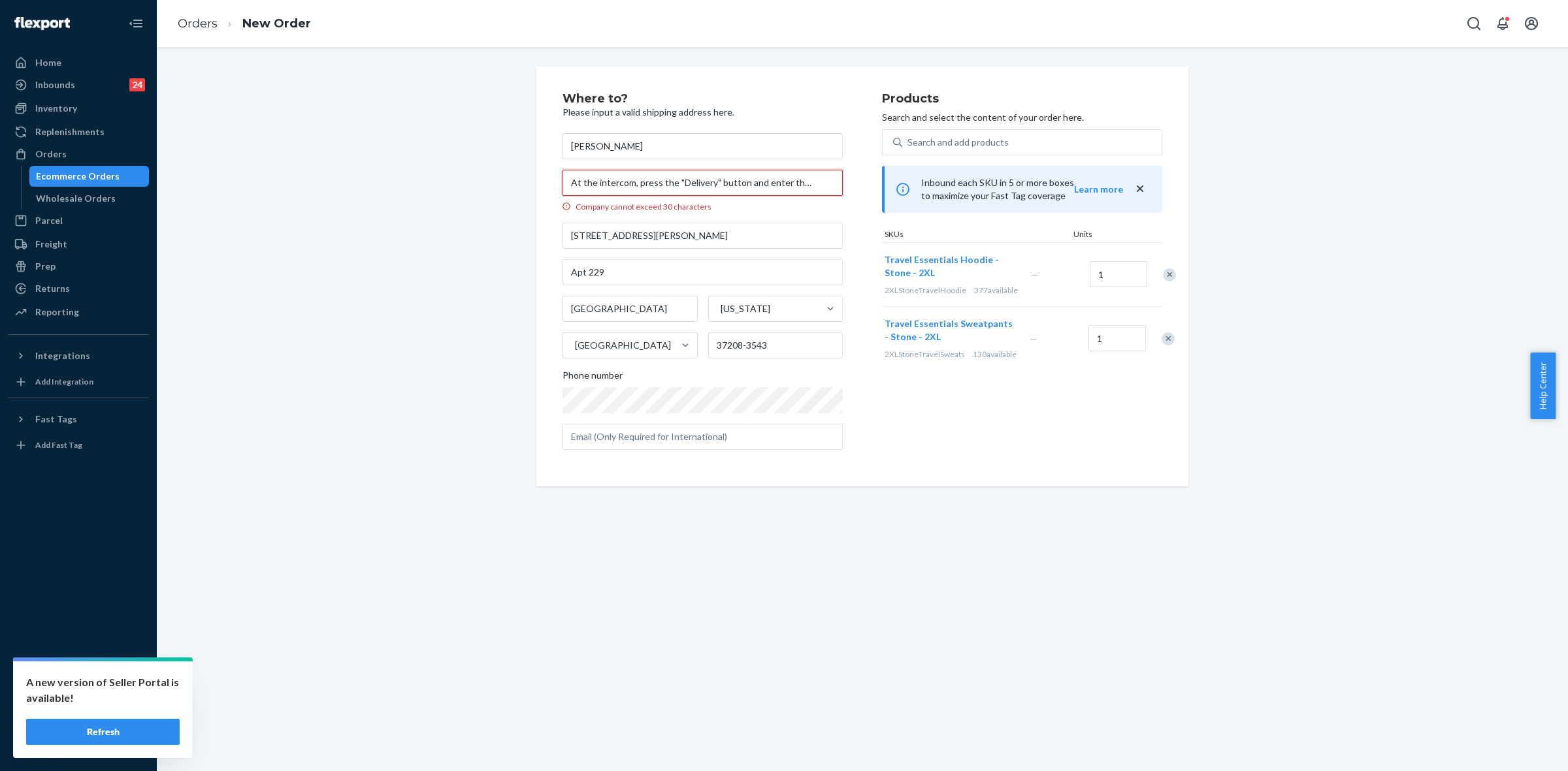
scroll to position [0, 40]
click at [588, 184] on input "At the intercom, press the "Delivery" button and enter the code 395636" at bounding box center [702, 183] width 280 height 27
click at [619, 183] on input "At the intercom, press the "Delivery" button and enter the code 395636" at bounding box center [702, 183] width 280 height 27
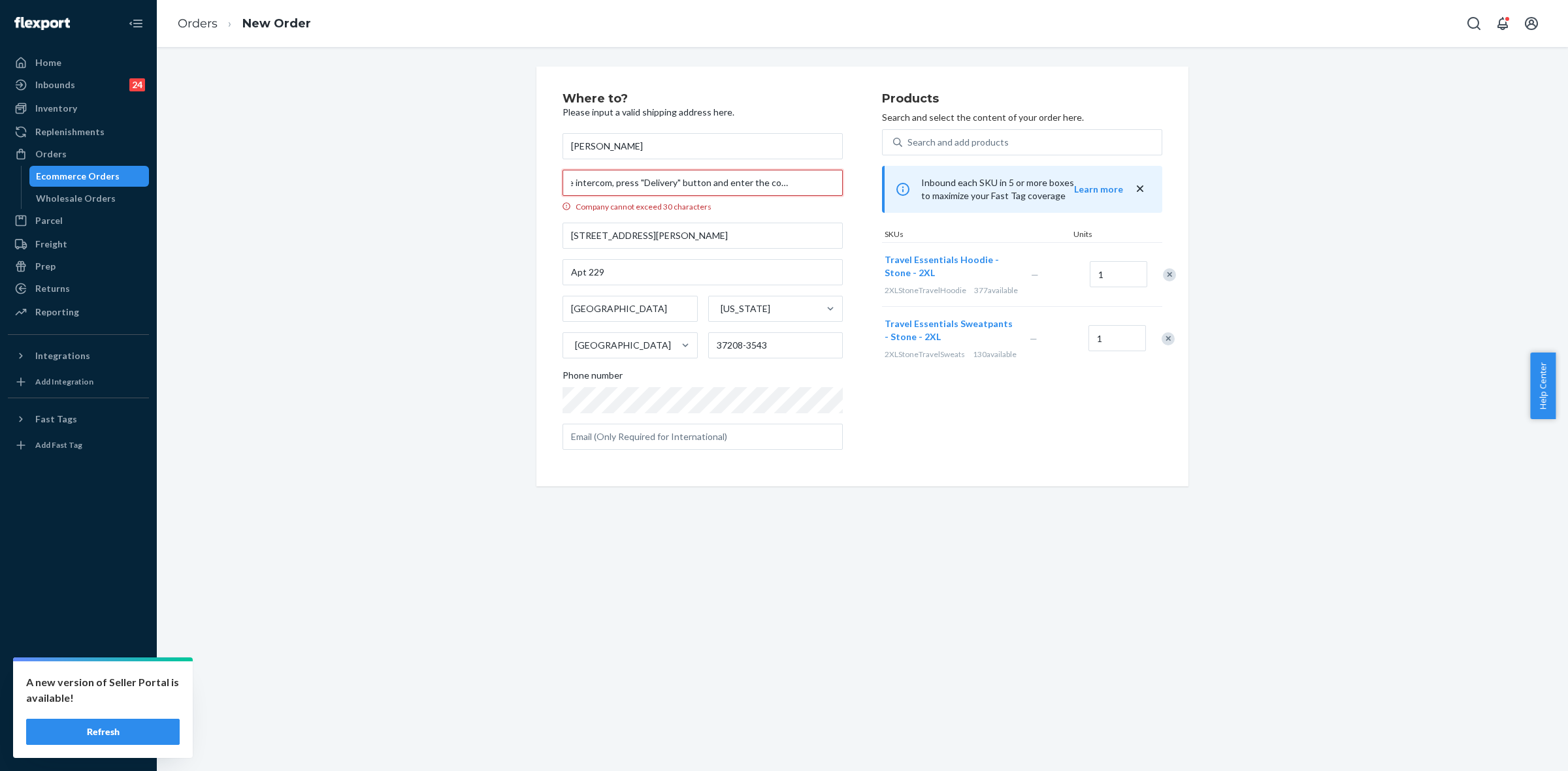
click at [565, 185] on input "At the intercom, press "Delivery" button and enter the code 395636" at bounding box center [702, 183] width 280 height 27
click at [605, 184] on input "At the intercom, press "Delivery" button and enter the code 395636" at bounding box center [702, 183] width 280 height 27
click at [567, 184] on input "At the intercom, press "Delivery" button and enter the code 395636" at bounding box center [702, 183] width 280 height 27
drag, startPoint x: 701, startPoint y: 181, endPoint x: 714, endPoint y: 181, distance: 13.0
click at [714, 181] on input "At the intercom, press "Delivery" button and enter the code 395636" at bounding box center [702, 183] width 280 height 27
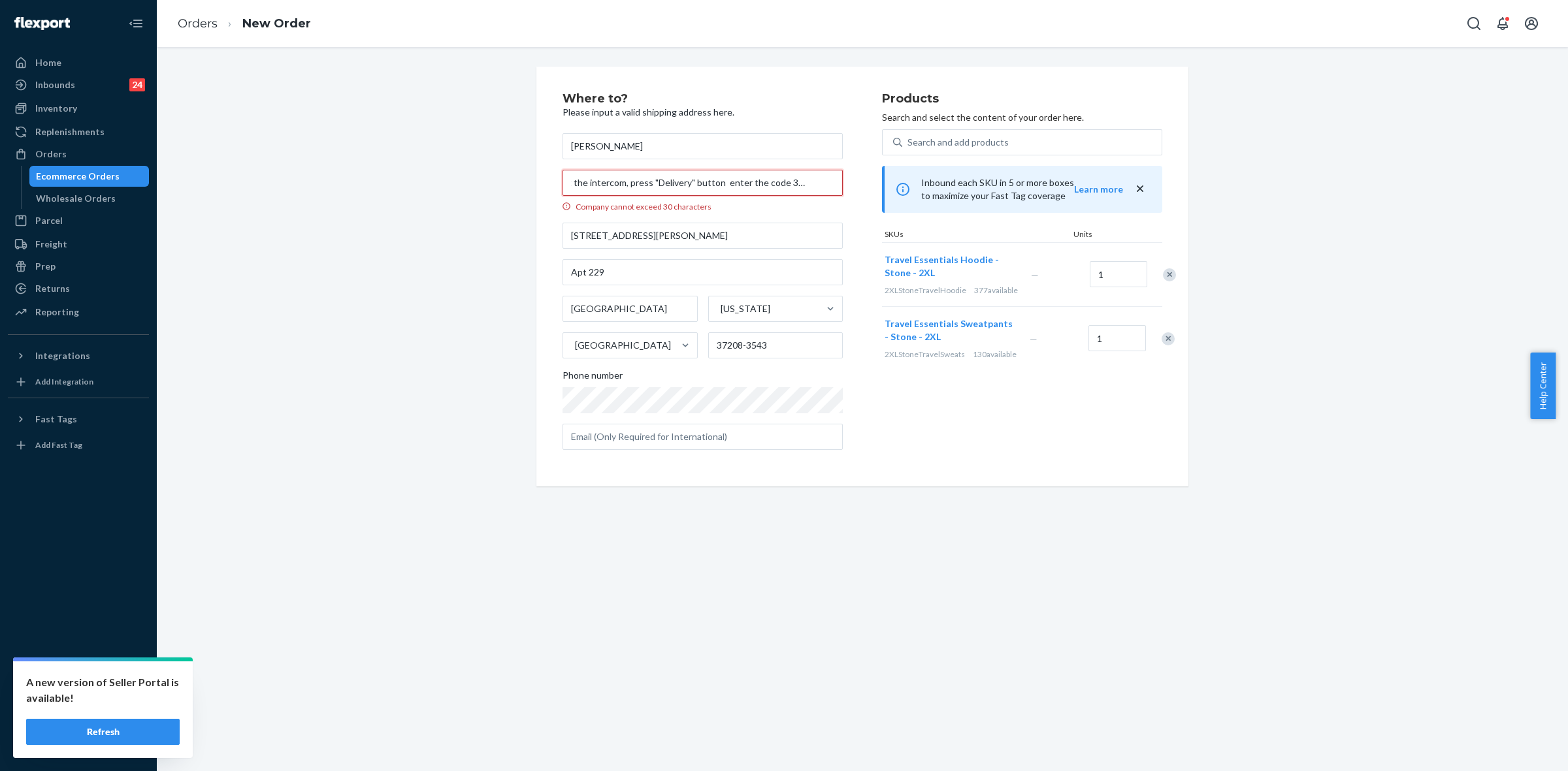
scroll to position [0, 0]
drag, startPoint x: 578, startPoint y: 181, endPoint x: 562, endPoint y: 181, distance: 16.0
click at [562, 181] on input "At the intercom, press "Delivery" button enter the code 395636" at bounding box center [702, 183] width 280 height 27
click at [807, 184] on input "intercom, press "Delivery" button enter the code 395636" at bounding box center [702, 183] width 280 height 27
drag, startPoint x: 740, startPoint y: 184, endPoint x: 748, endPoint y: 200, distance: 17.9
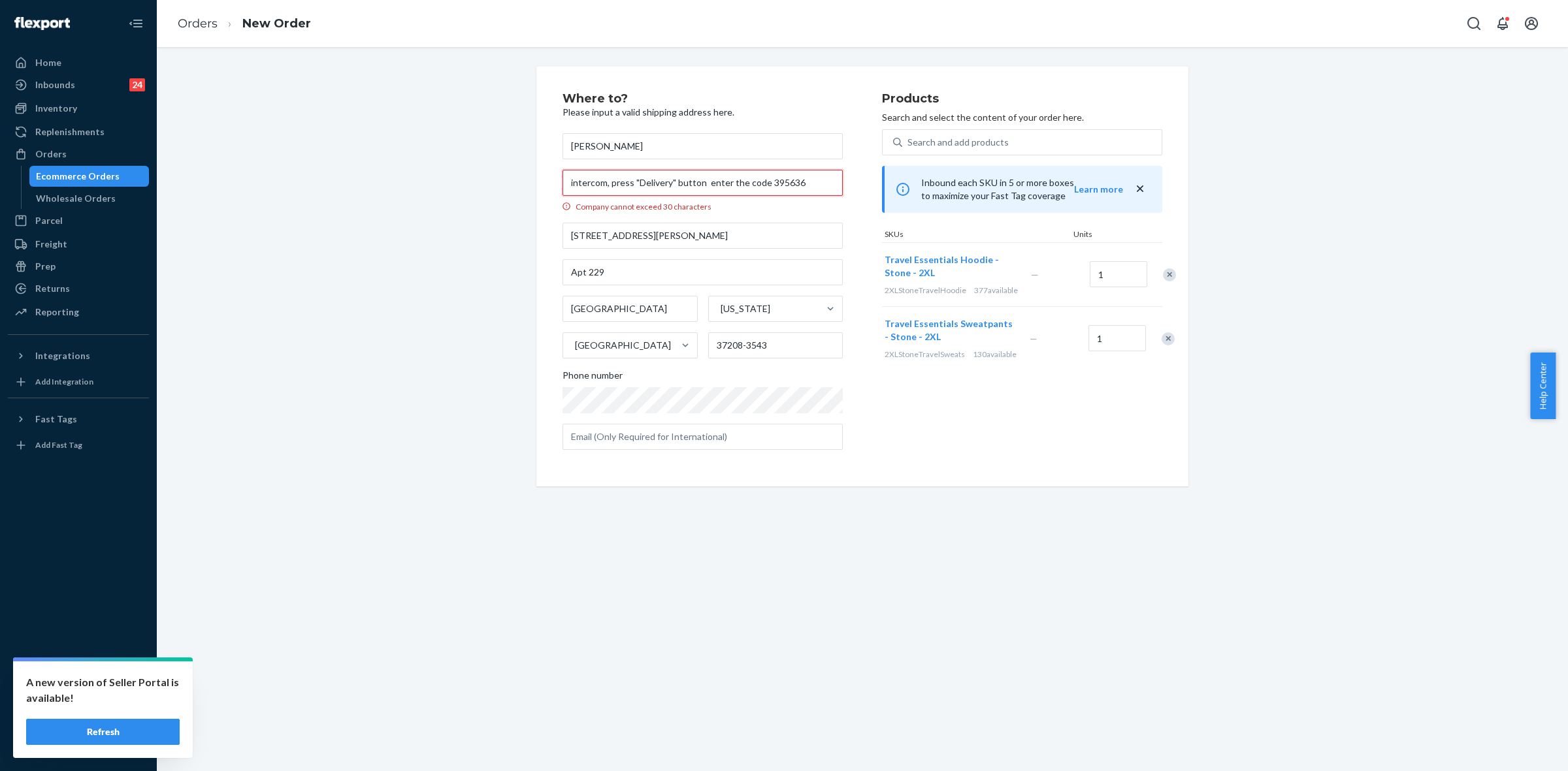
click at [740, 181] on input "intercom, press "Delivery" button enter the code 395636" at bounding box center [702, 183] width 280 height 27
click at [628, 183] on input "intercom, press "Delivery" button enter code 395636" at bounding box center [702, 183] width 280 height 27
drag, startPoint x: 744, startPoint y: 187, endPoint x: 563, endPoint y: 190, distance: 181.0
click at [562, 179] on input ""Delivery" button enter code 395636" at bounding box center [702, 183] width 280 height 27
paste input "Use intercom: Delivery +"
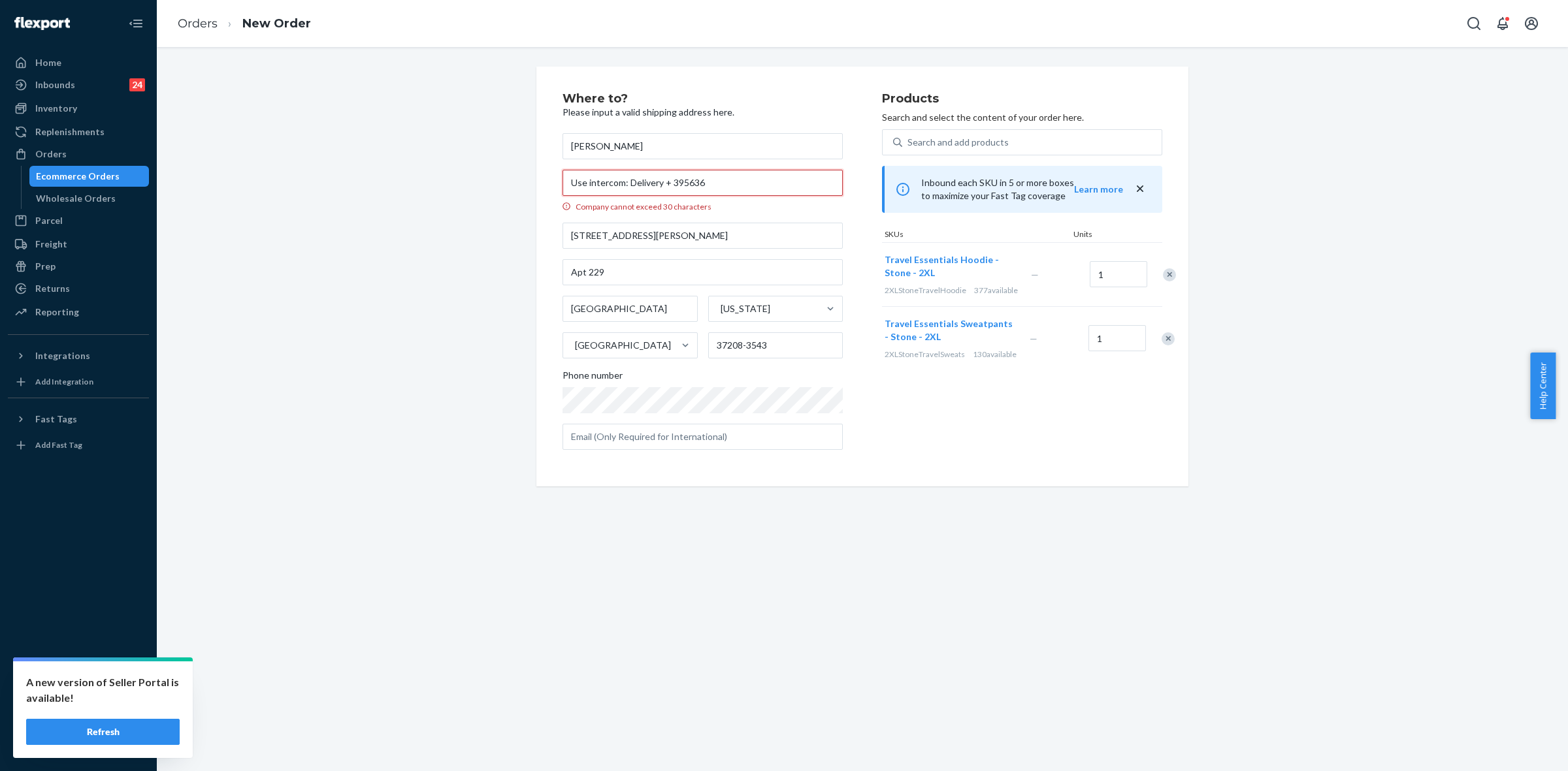
click at [716, 187] on input "Use intercom: Delivery + 395636" at bounding box center [702, 183] width 280 height 27
type input "Use intercom: Delivery + 395636"
drag, startPoint x: 909, startPoint y: 447, endPoint x: 933, endPoint y: 471, distance: 33.9
click at [909, 446] on div "Products Search and select the content of your order here. Search and add produ…" at bounding box center [1021, 277] width 280 height 368
click at [623, 184] on input "Use intercom: Delivery + 395636" at bounding box center [702, 183] width 280 height 27
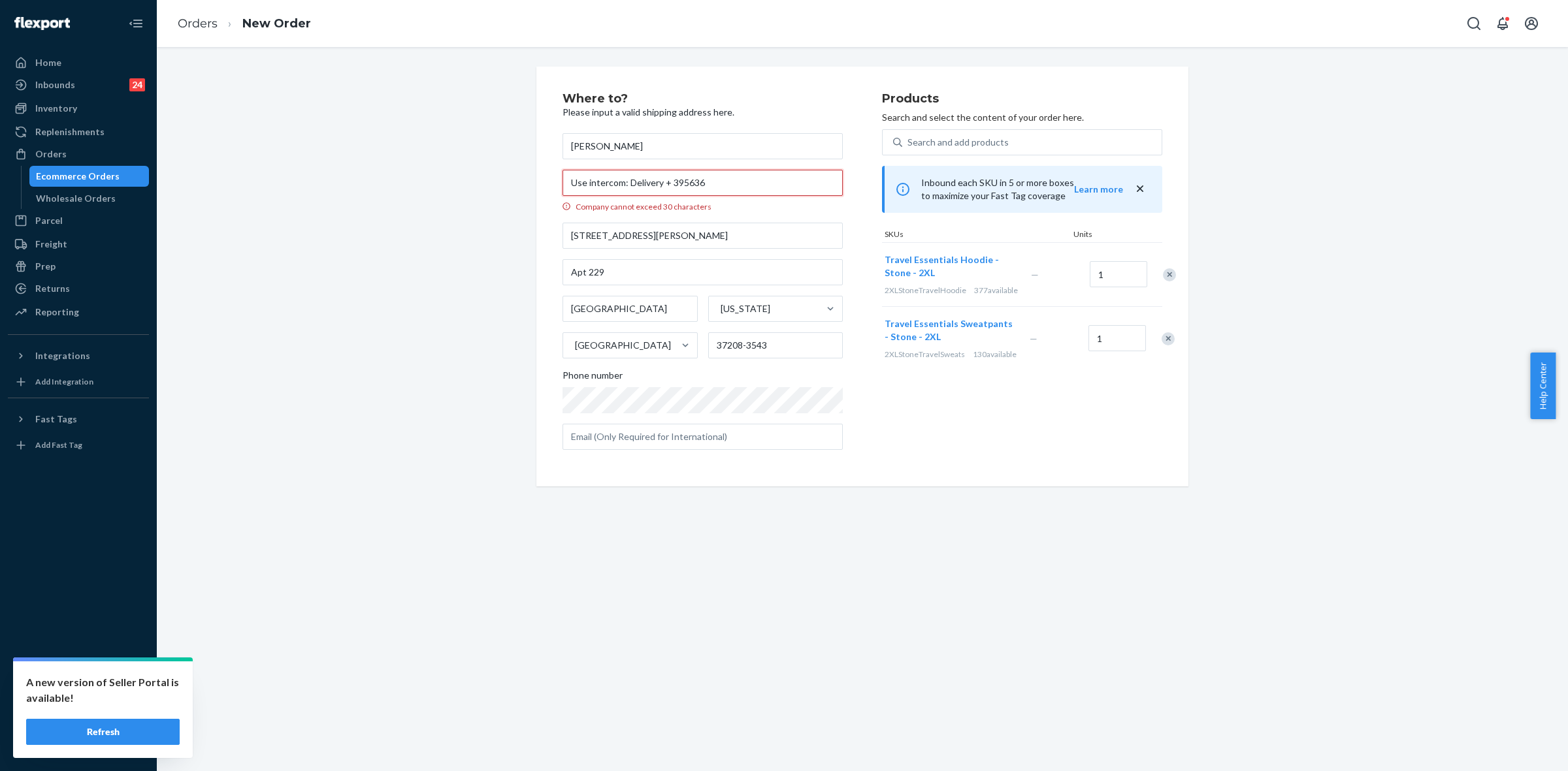
drag, startPoint x: 711, startPoint y: 184, endPoint x: 570, endPoint y: 202, distance: 142.1
click at [563, 179] on input "Use intercom: Delivery + 395636" at bounding box center [702, 183] width 280 height 27
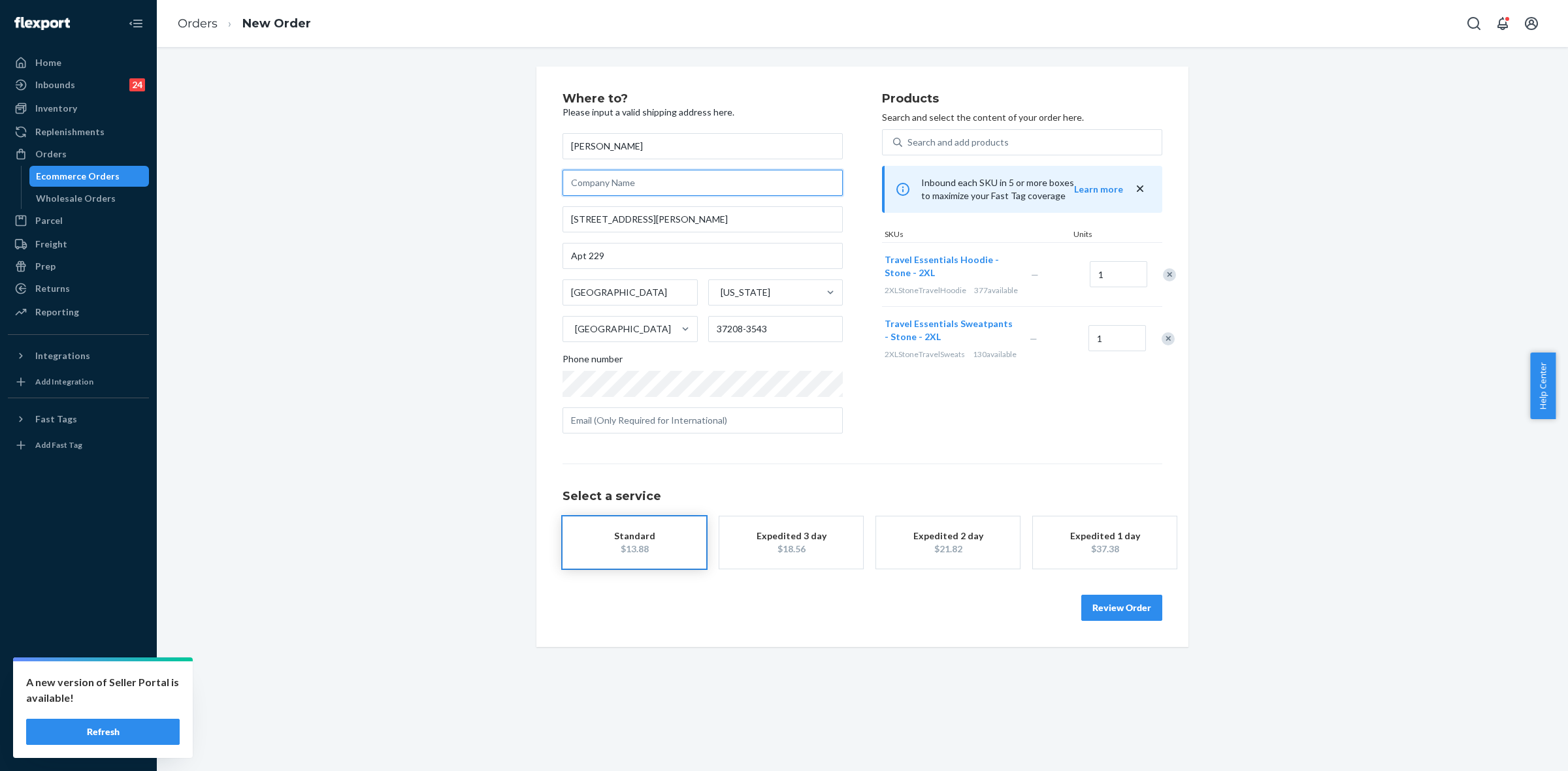
click at [578, 184] on input "text" at bounding box center [702, 183] width 280 height 27
paste input "Use intercom: Delivery + 395636"
type input "Use intercom: Delivery + 395636"
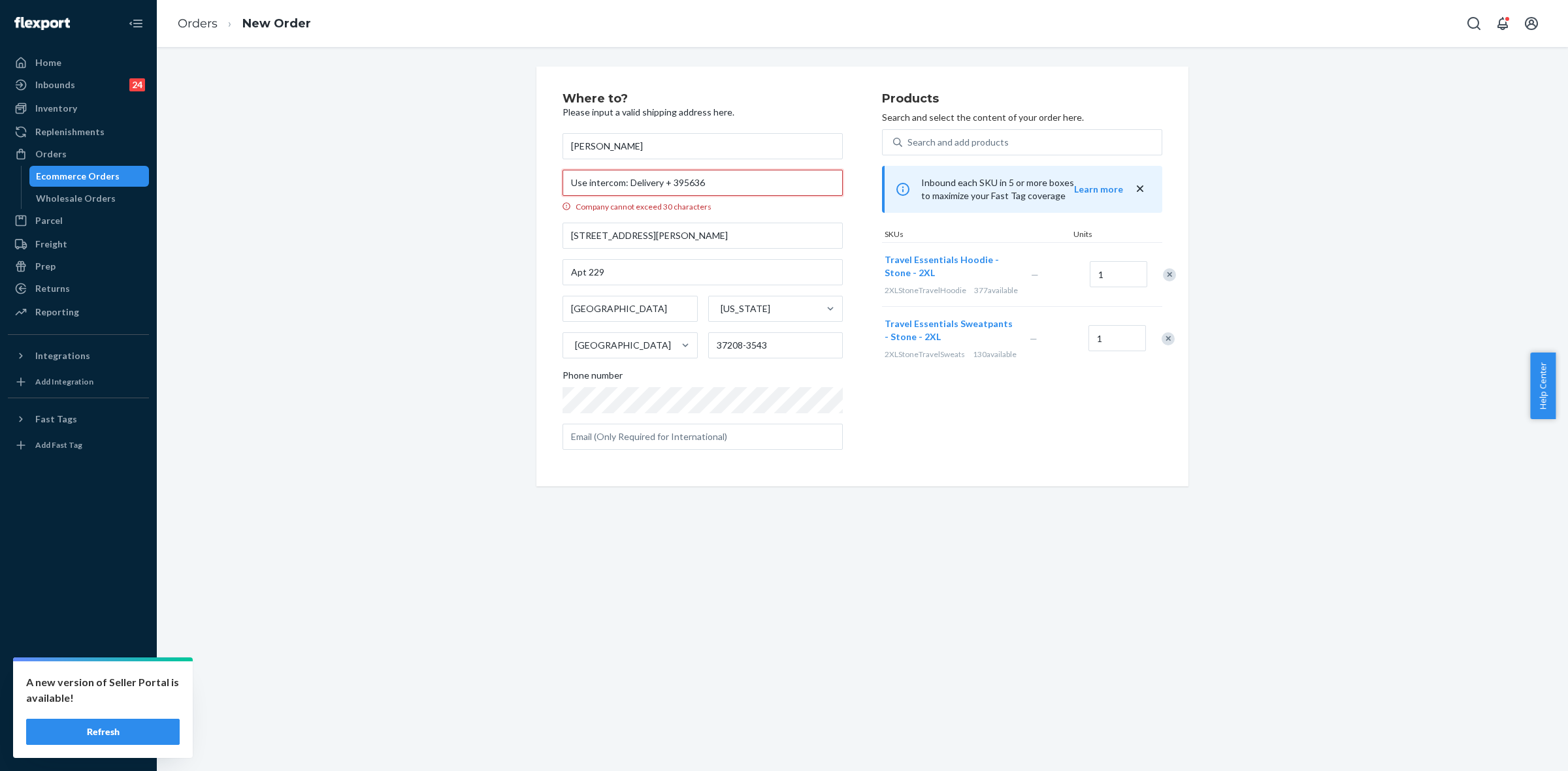
click at [623, 184] on input "Use intercom: Delivery + 395636" at bounding box center [702, 183] width 280 height 27
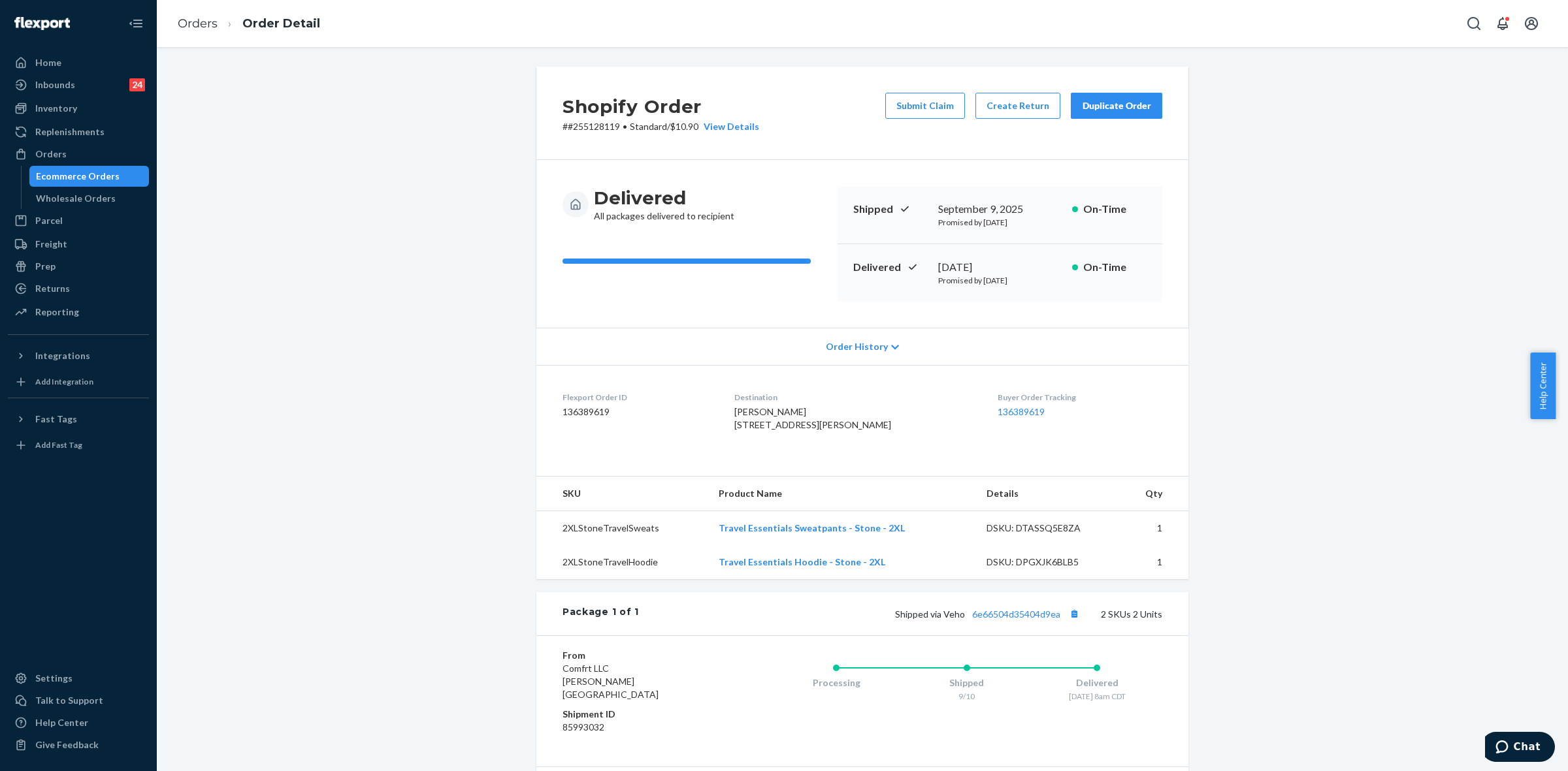
click at [1107, 106] on div "Duplicate Order" at bounding box center [1116, 105] width 69 height 13
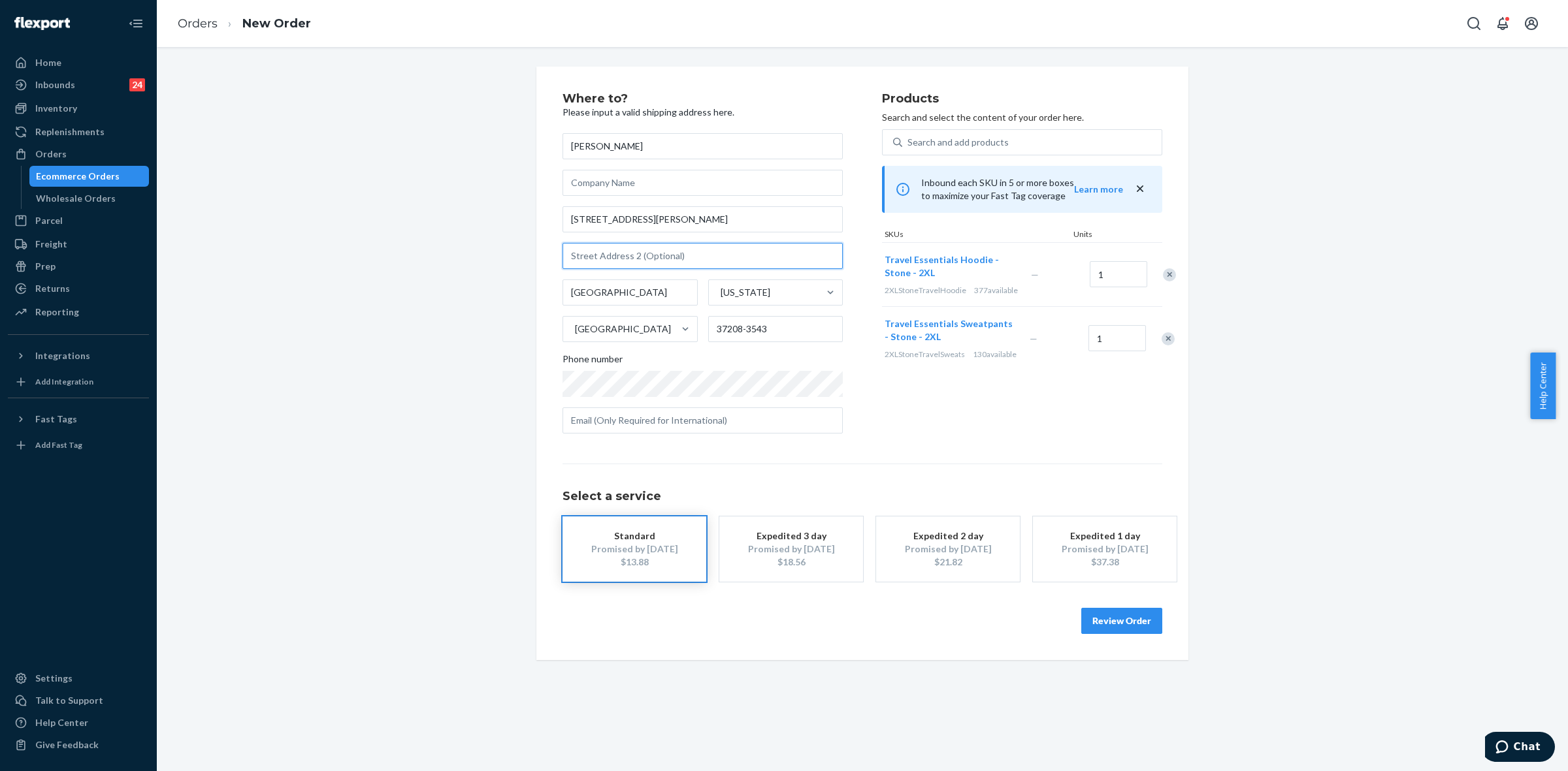
click at [609, 245] on input "text" at bounding box center [702, 256] width 280 height 27
paste input "Use intercom: Delivery + 395636"
drag, startPoint x: 663, startPoint y: 259, endPoint x: 671, endPoint y: 274, distance: 17.0
click at [663, 259] on input "Use intercom: Delivery + 395636" at bounding box center [702, 256] width 280 height 27
click at [656, 255] on input "Use intercom: Delivery code 395636" at bounding box center [702, 256] width 280 height 27
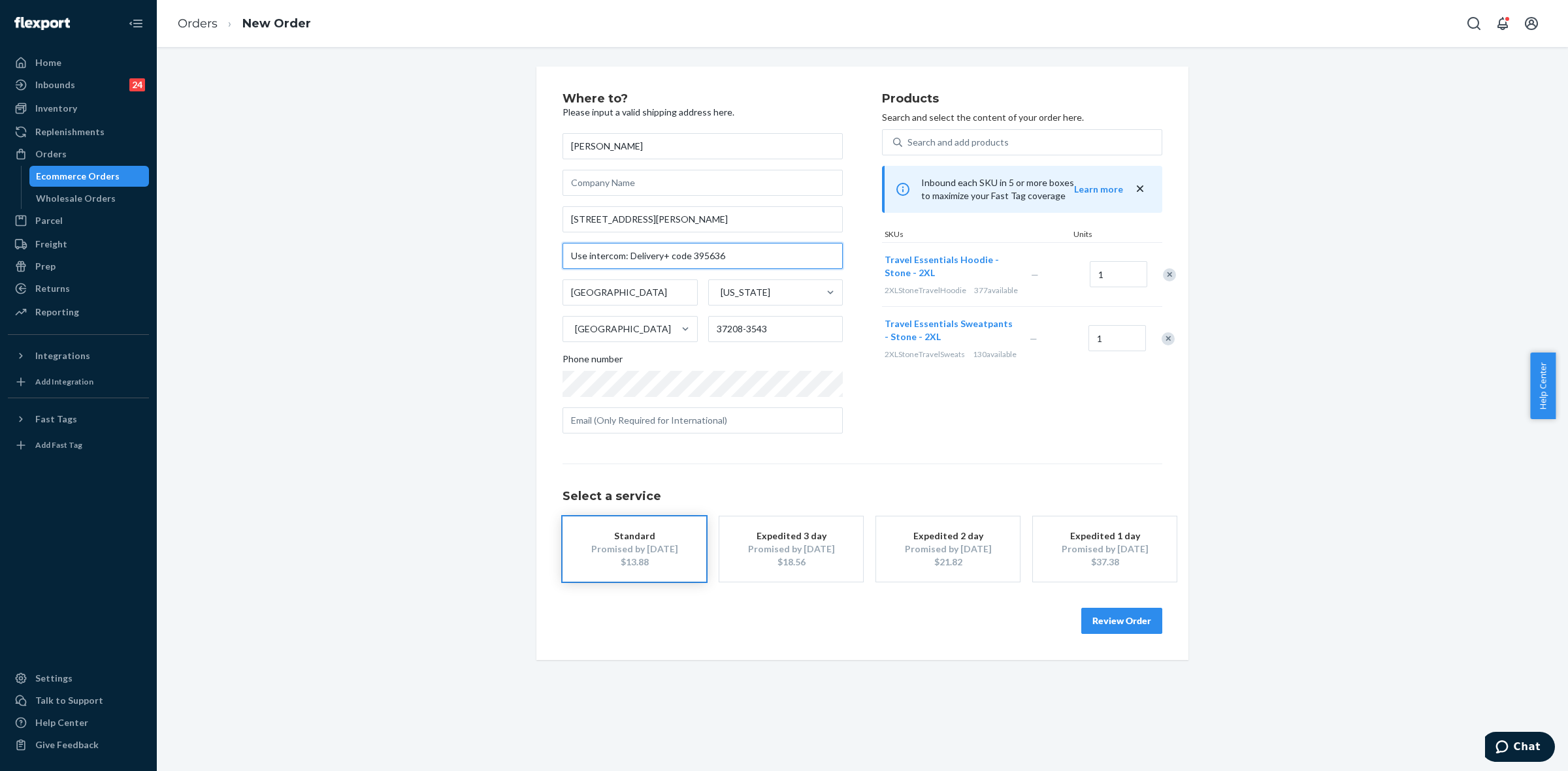
type input "Use intercom: Delivery+ code 395636"
click at [1121, 626] on button "Review Order" at bounding box center [1121, 622] width 81 height 27
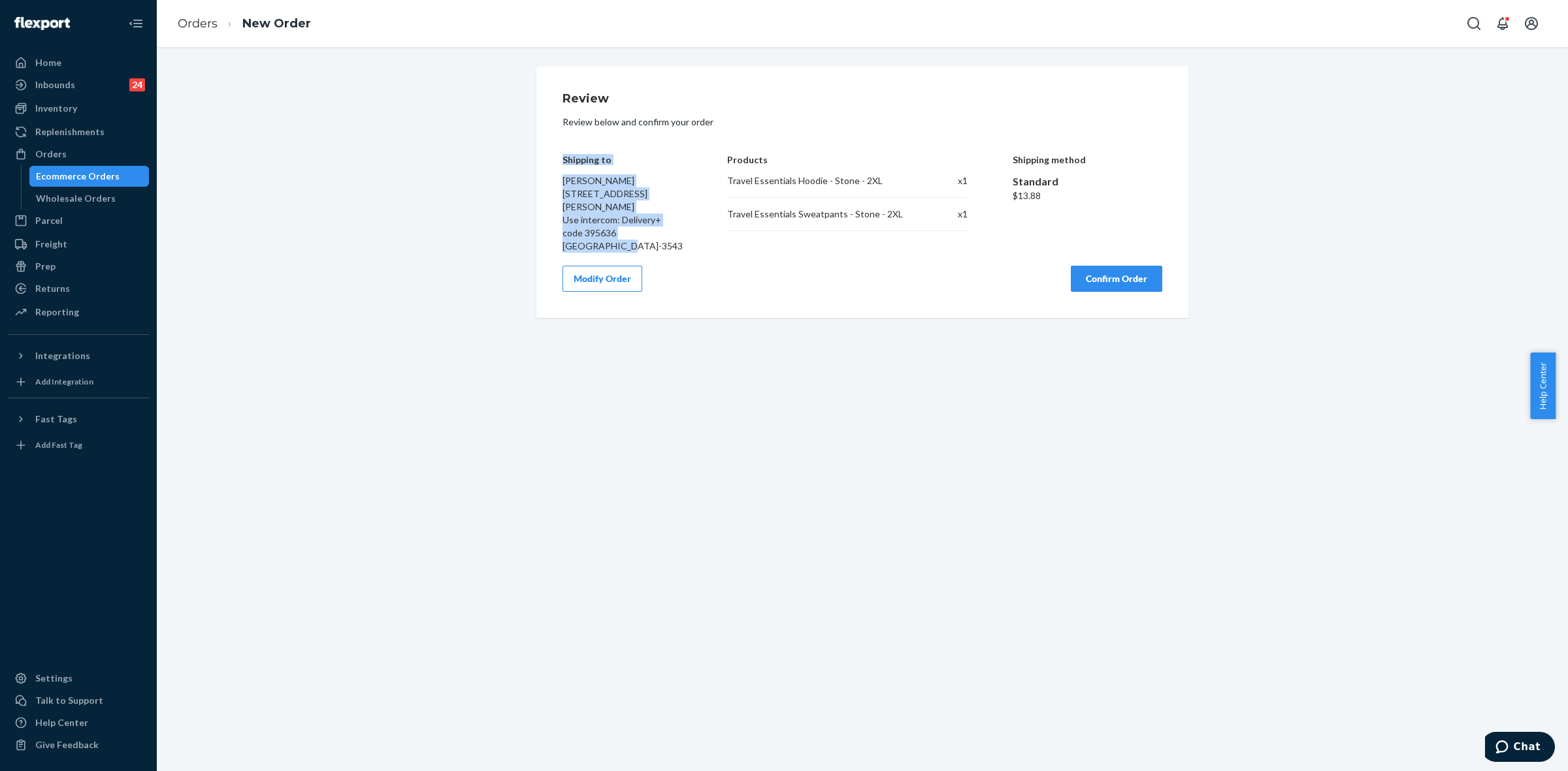
drag, startPoint x: 637, startPoint y: 218, endPoint x: 669, endPoint y: 236, distance: 36.7
click at [669, 236] on div "Review Review below and confirm your order Shipping to Ryan Hall 1501 Herman St…" at bounding box center [861, 192] width 652 height 251
copy div "Shipping to Ryan Hall 1501 Herman St Apt 229 Use intercom: Delivery+ code 39563…"
click at [891, 266] on div "Modify Order Confirm Order" at bounding box center [862, 279] width 600 height 27
click at [1117, 266] on button "Confirm Order" at bounding box center [1116, 279] width 91 height 27
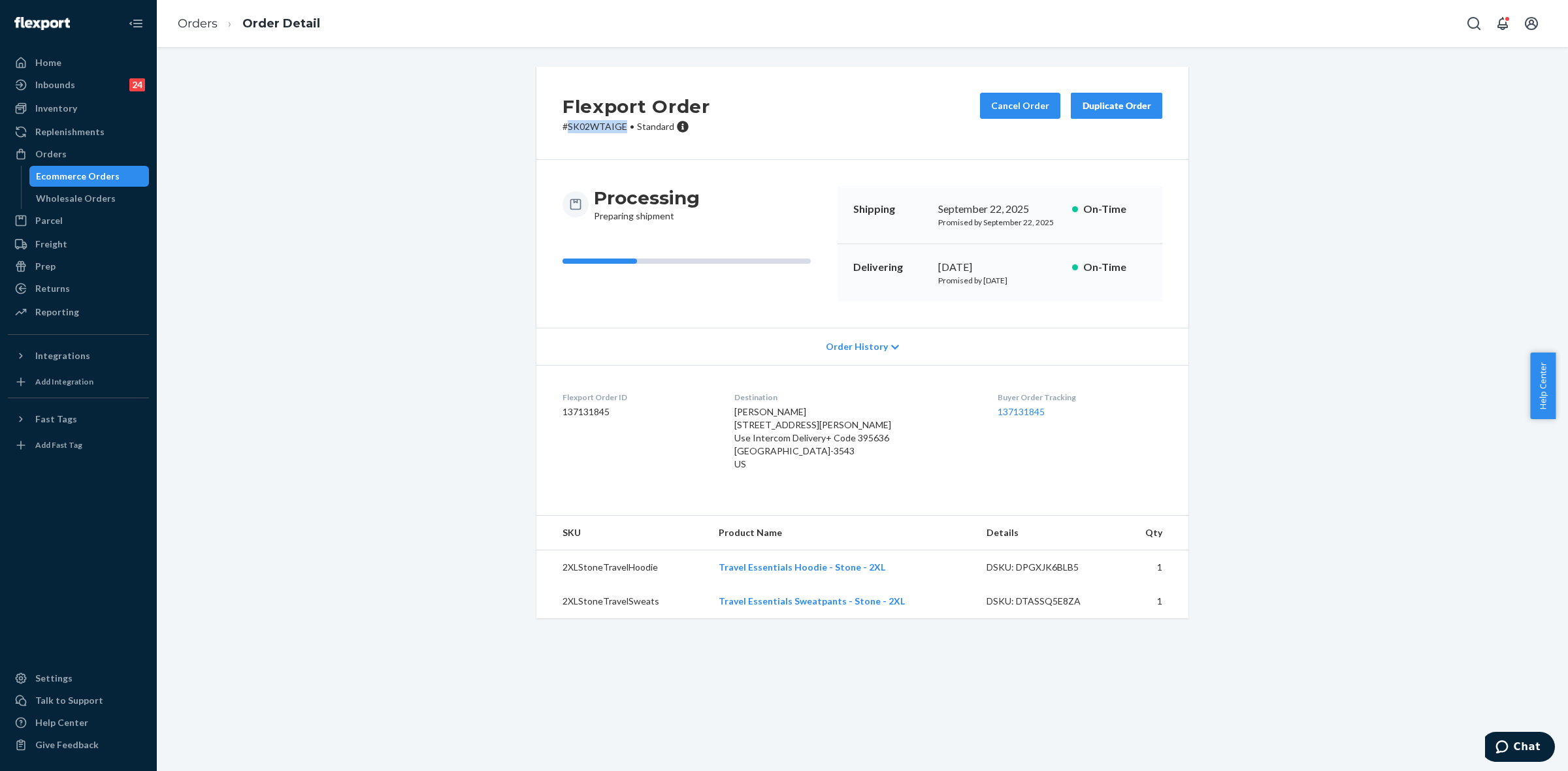
drag, startPoint x: 562, startPoint y: 126, endPoint x: 617, endPoint y: 122, distance: 55.1
click at [617, 122] on p "# SK02WTAIGE • Standard" at bounding box center [636, 126] width 148 height 13
copy p "SK02WTAIGE"
